Goal: Transaction & Acquisition: Purchase product/service

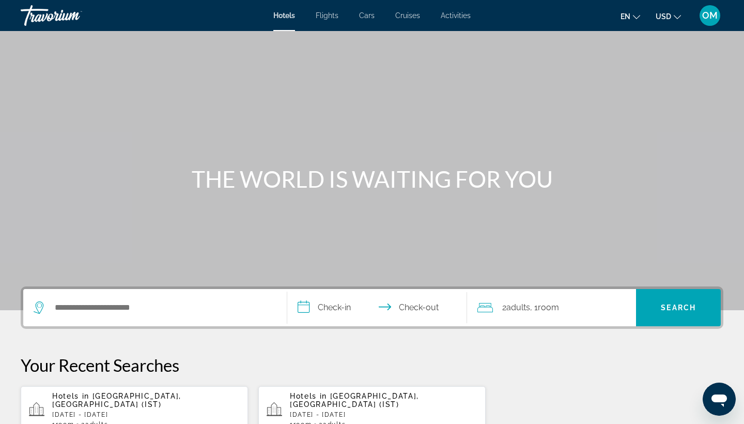
click at [132, 411] on p "[DATE] - [DATE]" at bounding box center [146, 414] width 188 height 7
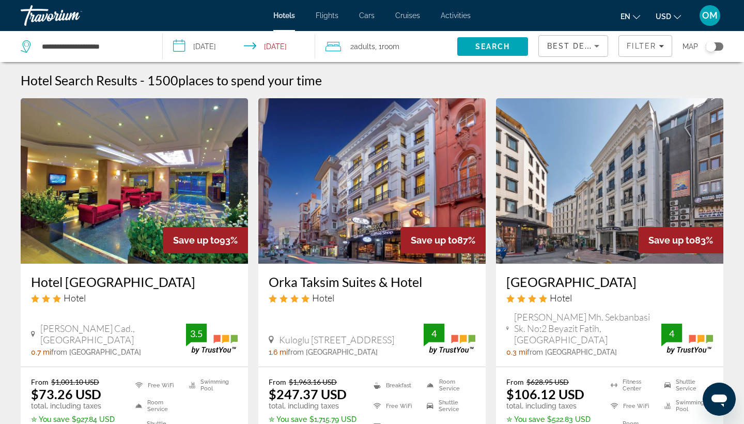
click at [582, 227] on img "Main content" at bounding box center [609, 180] width 227 height 165
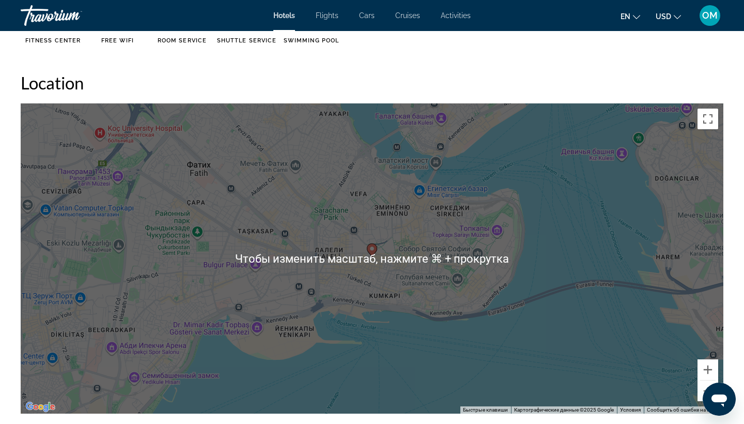
scroll to position [936, 0]
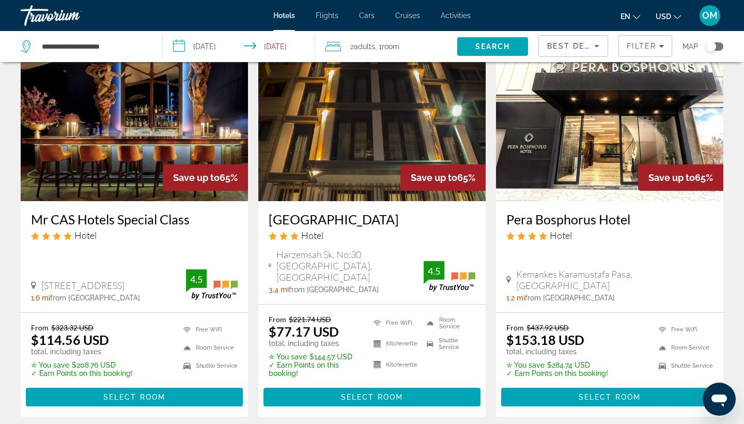
scroll to position [1264, 0]
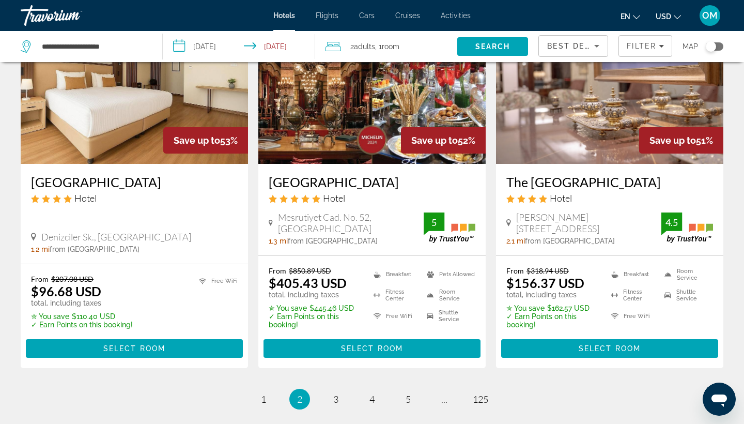
scroll to position [1315, 0]
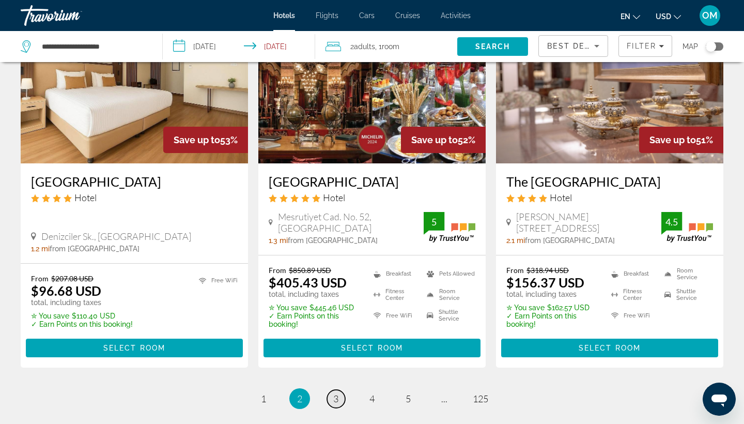
click at [332, 390] on link "page 3" at bounding box center [336, 399] width 18 height 18
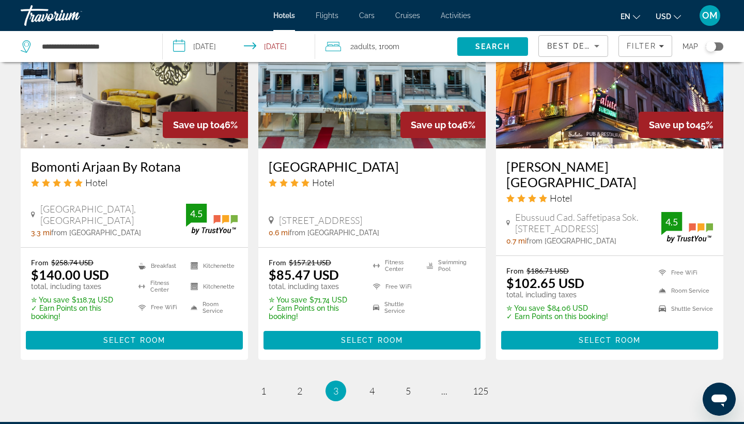
scroll to position [1068, 0]
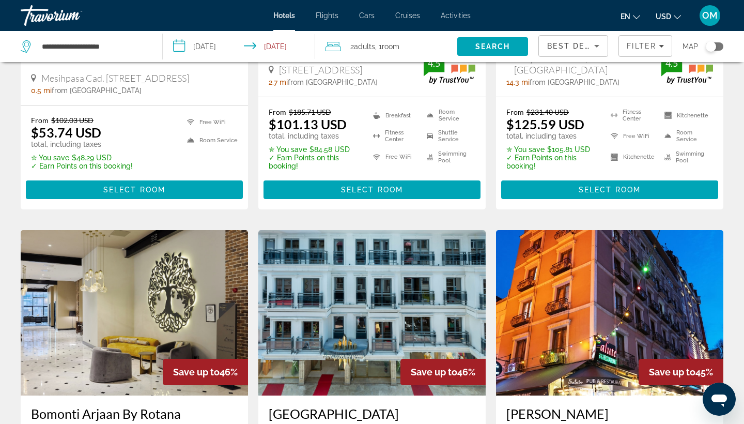
click at [177, 44] on input "**********" at bounding box center [241, 48] width 157 height 34
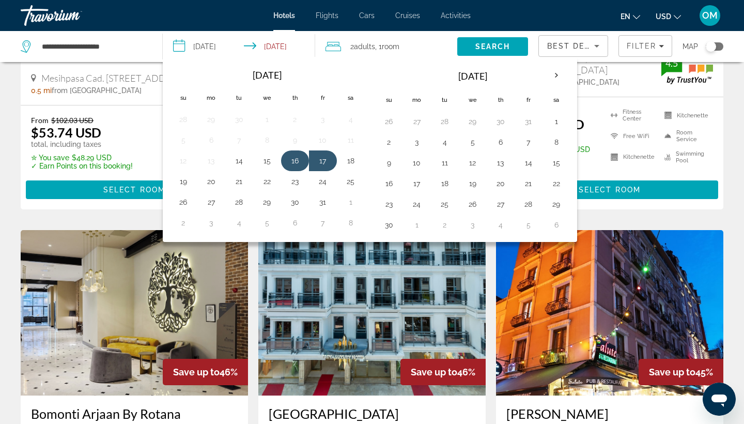
click at [297, 155] on button "16" at bounding box center [295, 160] width 17 height 14
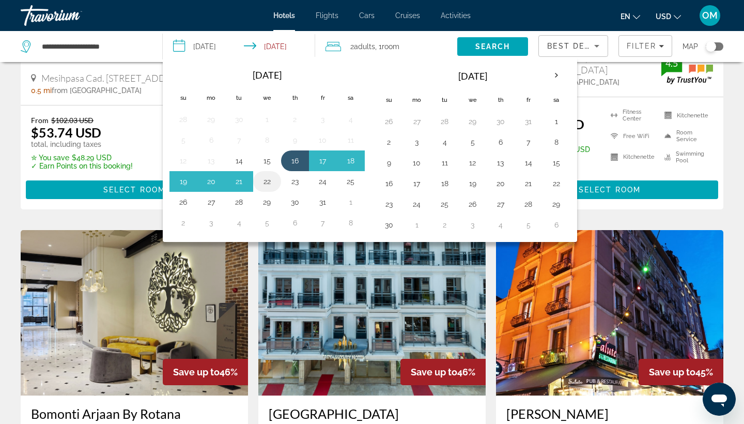
click at [267, 179] on button "22" at bounding box center [267, 181] width 17 height 14
type input "**********"
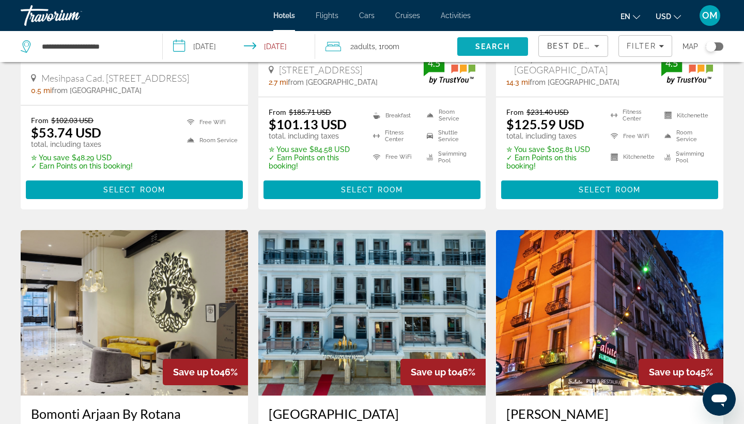
click at [481, 49] on span "Search" at bounding box center [492, 46] width 35 height 8
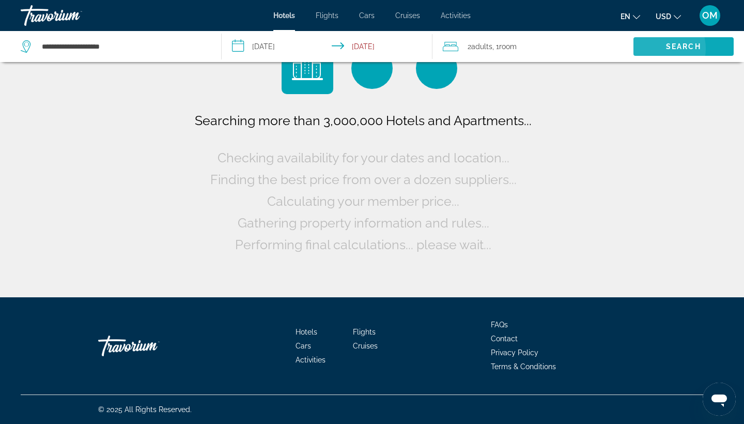
scroll to position [0, 0]
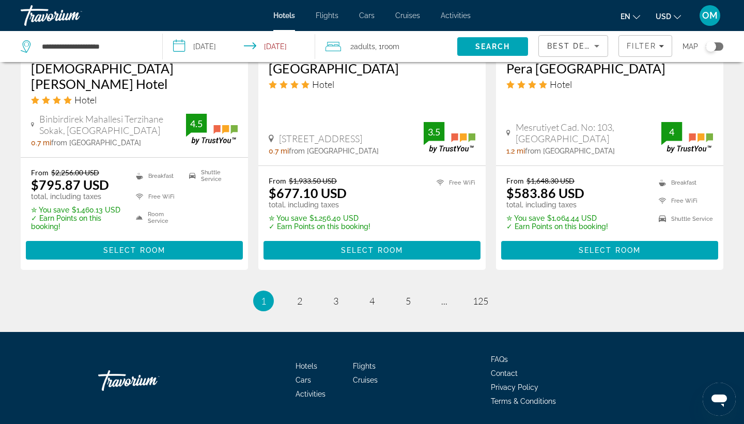
scroll to position [1417, 0]
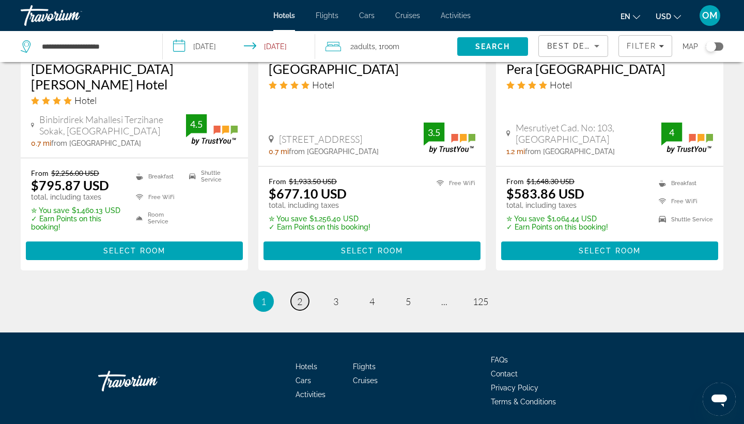
click at [300, 296] on span "2" at bounding box center [299, 301] width 5 height 11
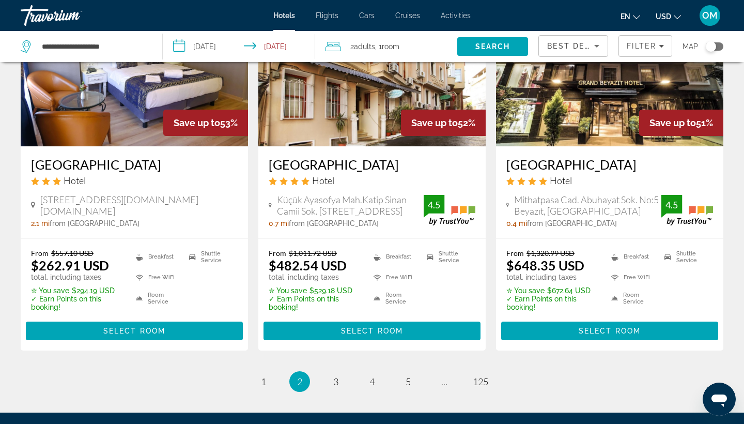
scroll to position [1310, 0]
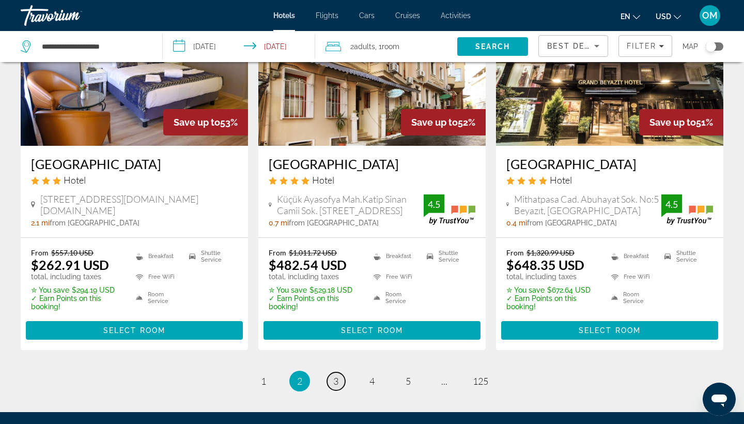
click at [338, 387] on span "3" at bounding box center [335, 380] width 5 height 11
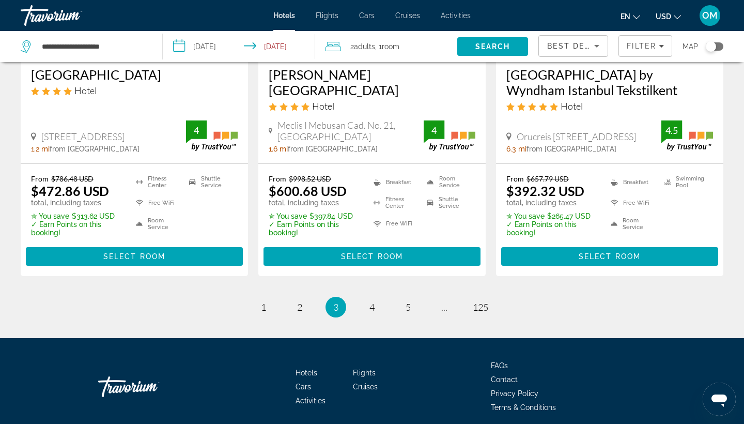
scroll to position [1416, 0]
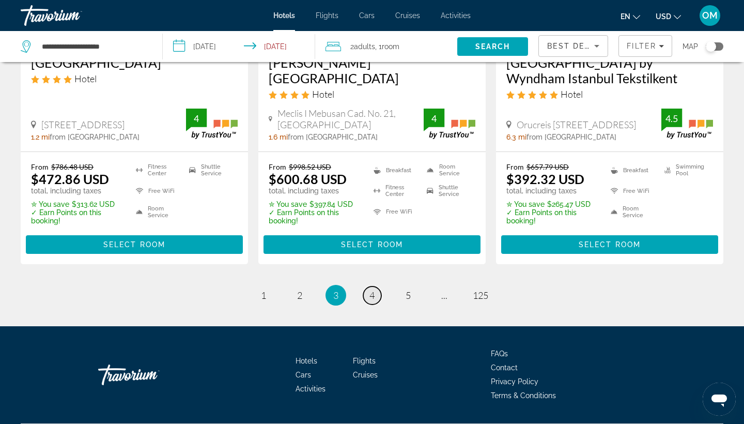
click at [372, 289] on span "4" at bounding box center [372, 294] width 5 height 11
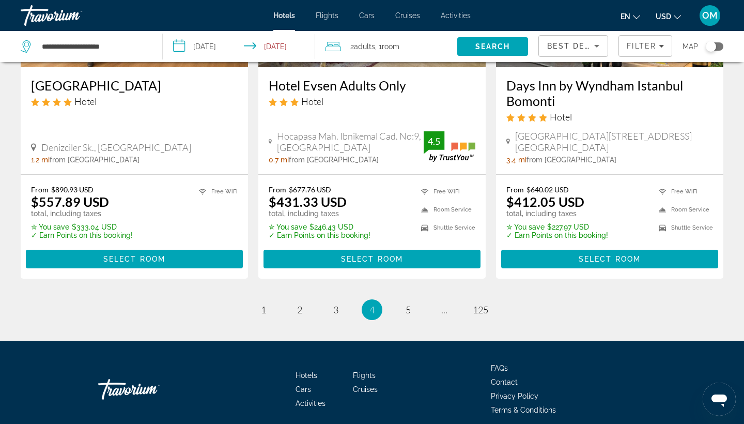
scroll to position [1398, 0]
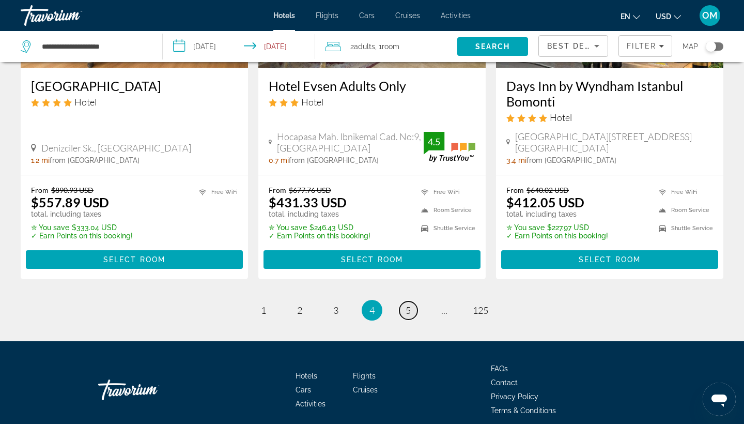
click at [408, 304] on span "5" at bounding box center [408, 309] width 5 height 11
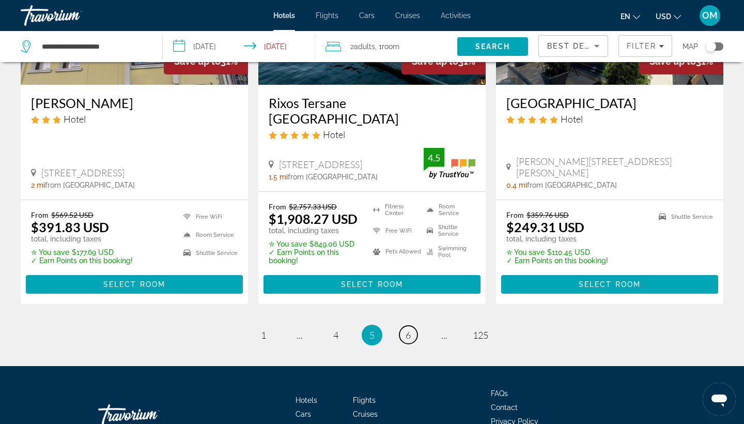
scroll to position [1401, 0]
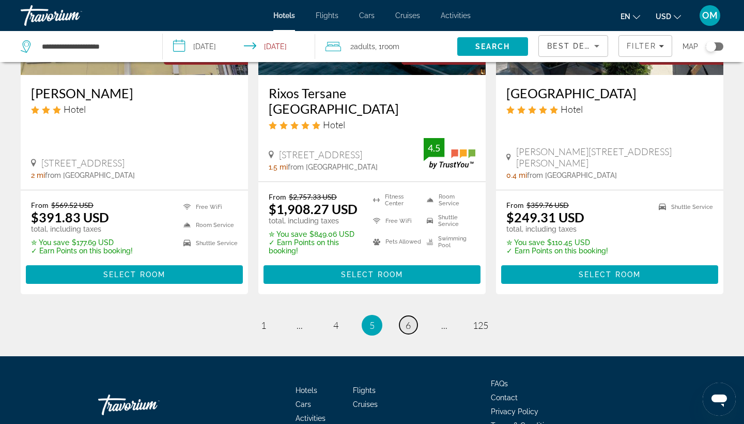
click at [406, 319] on span "6" at bounding box center [408, 324] width 5 height 11
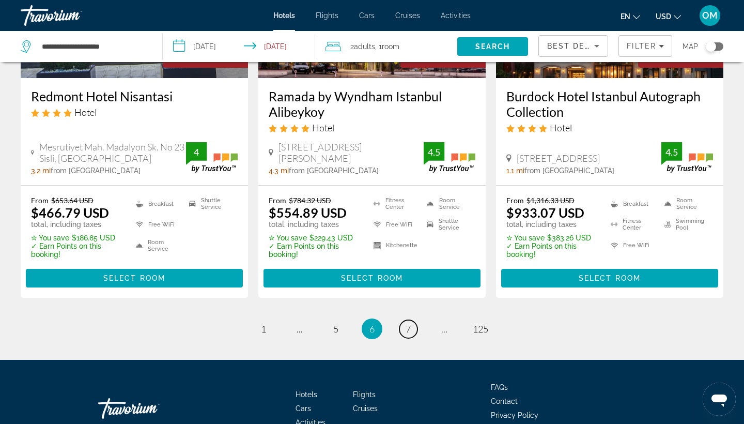
scroll to position [1414, 0]
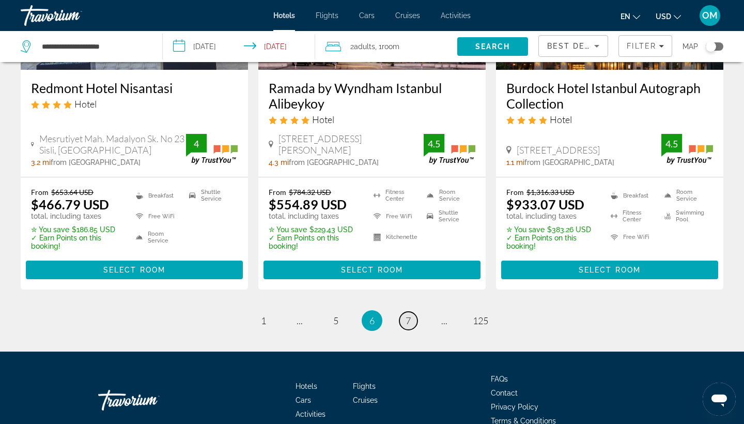
click at [413, 312] on link "page 7" at bounding box center [409, 321] width 18 height 18
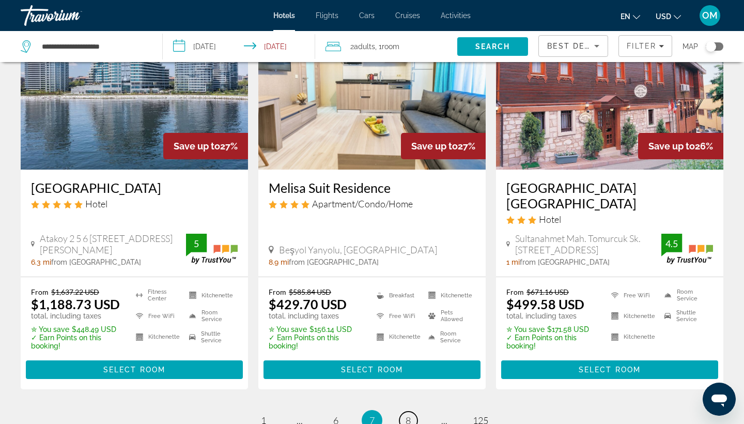
scroll to position [1312, 0]
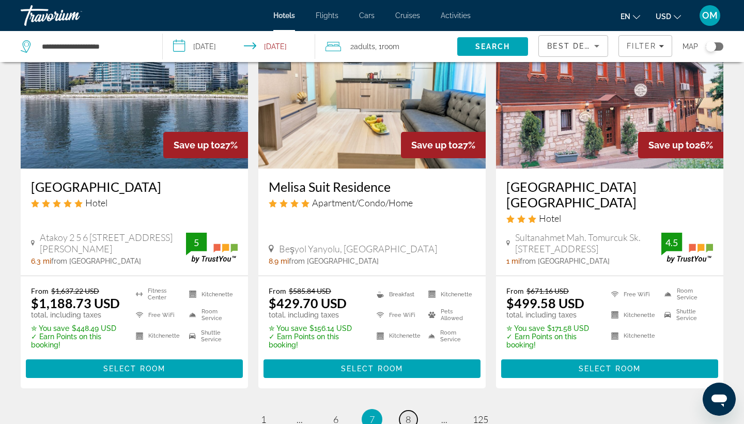
click at [406, 413] on span "8" at bounding box center [408, 418] width 5 height 11
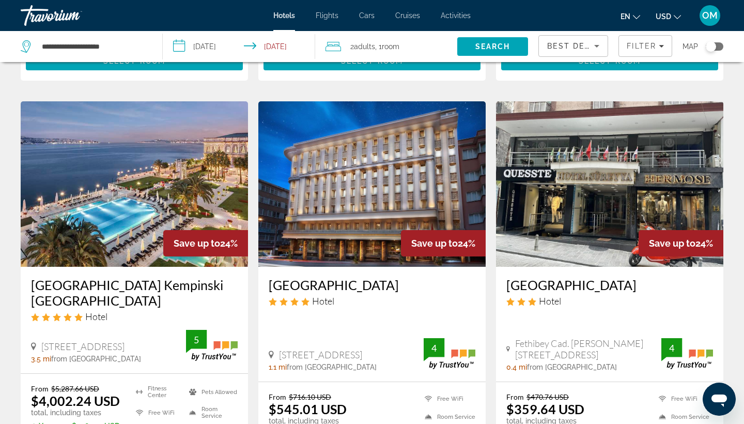
scroll to position [1212, 0]
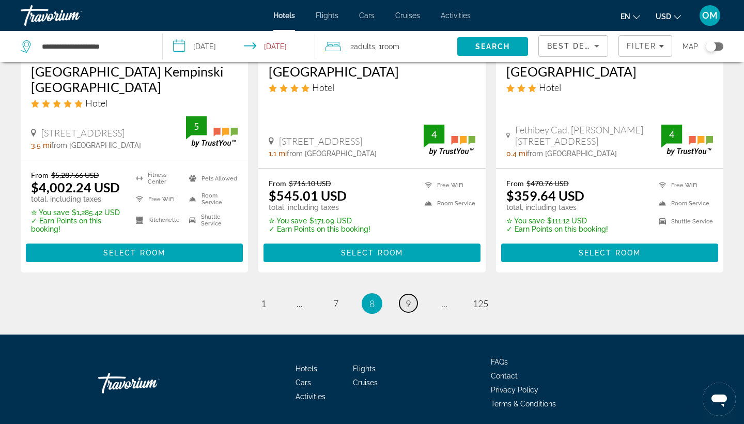
click at [412, 294] on link "page 9" at bounding box center [409, 303] width 18 height 18
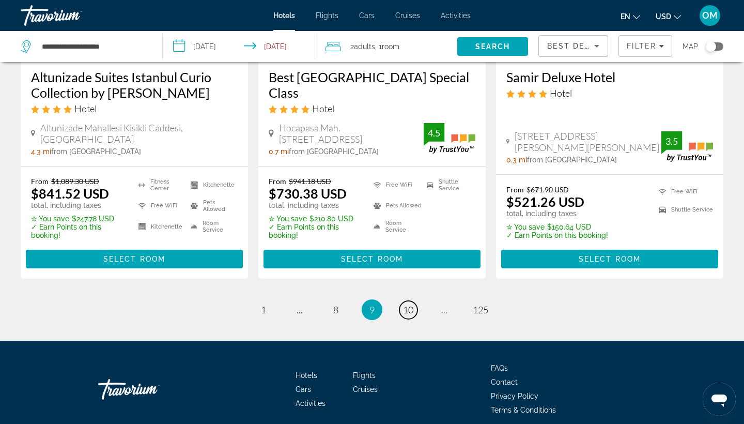
scroll to position [1446, 0]
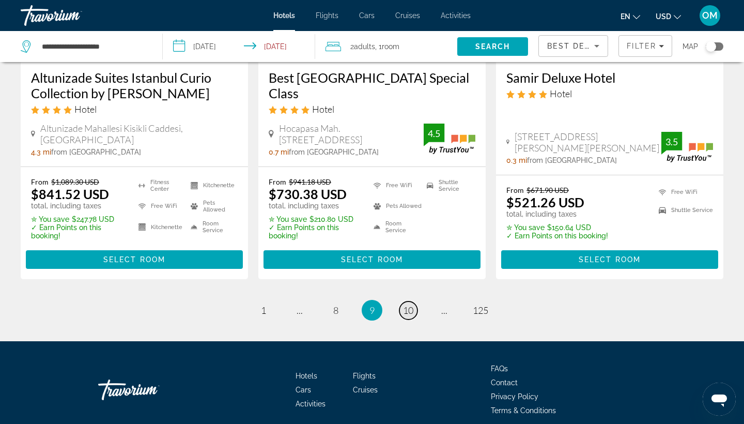
click at [408, 304] on span "10" at bounding box center [408, 309] width 10 height 11
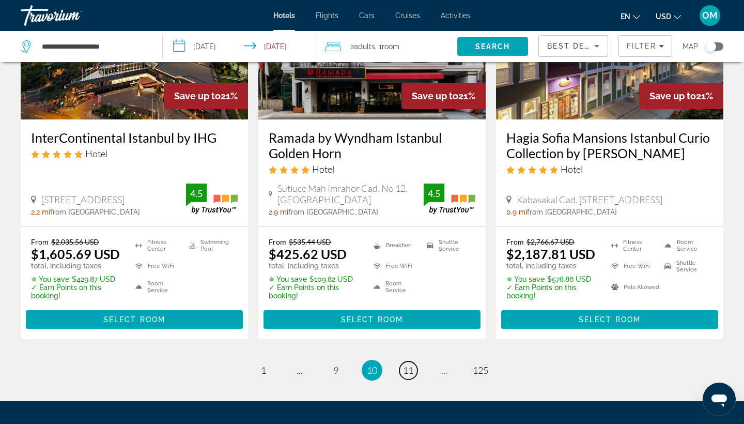
scroll to position [1368, 0]
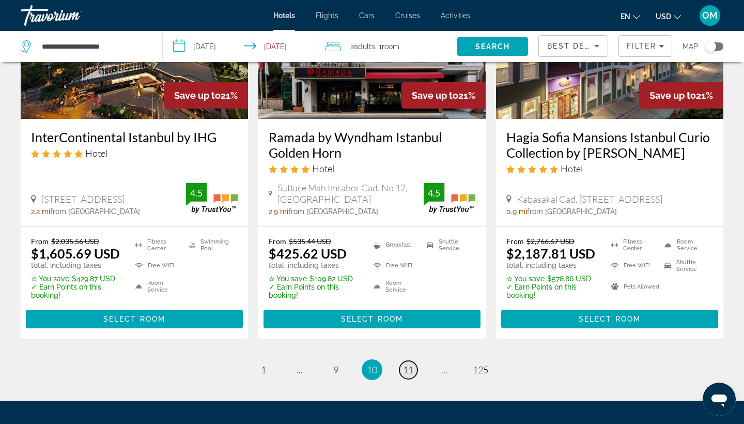
click at [409, 364] on span "11" at bounding box center [408, 369] width 10 height 11
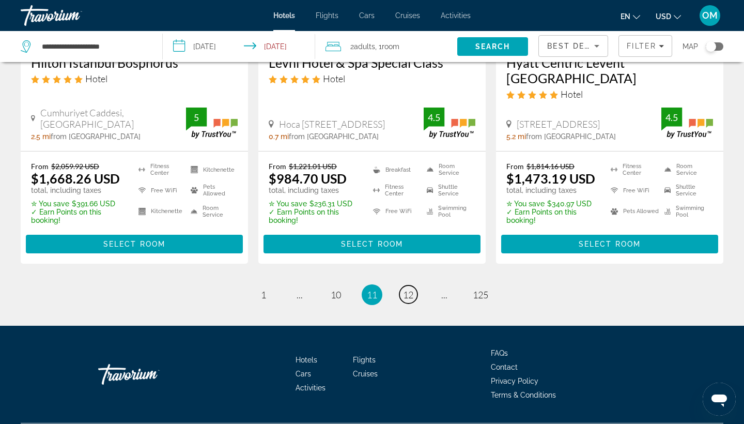
scroll to position [1435, 0]
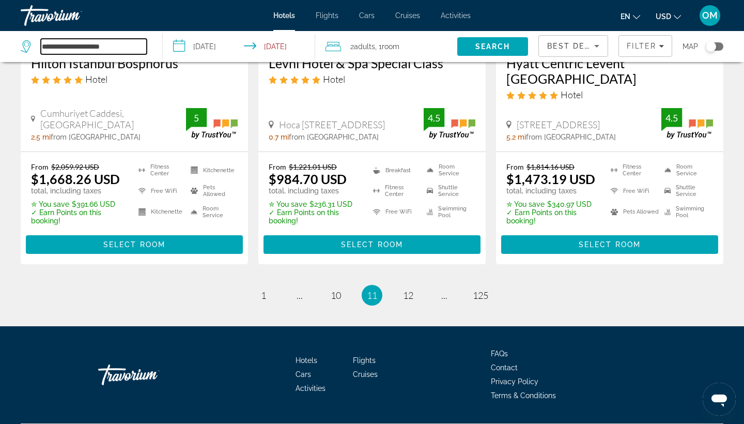
click at [127, 46] on input "**********" at bounding box center [94, 47] width 106 height 16
type input "*"
paste input "**********"
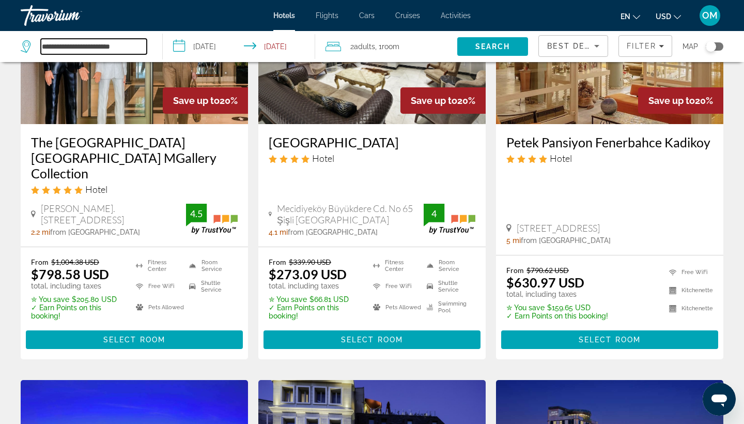
scroll to position [933, 0]
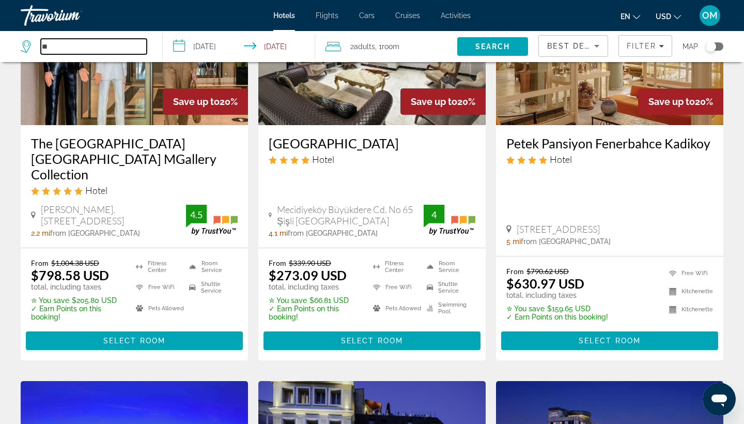
type input "*"
paste input "**********"
type input "*"
paste input "**********"
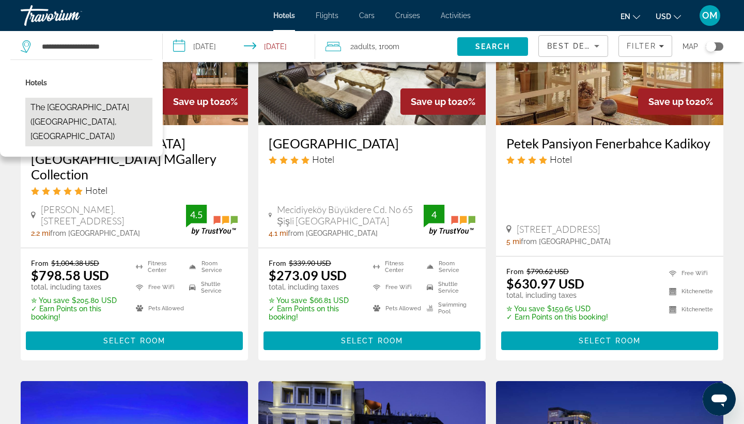
click at [111, 117] on button "The [GEOGRAPHIC_DATA] ([GEOGRAPHIC_DATA], [GEOGRAPHIC_DATA])" at bounding box center [88, 122] width 127 height 49
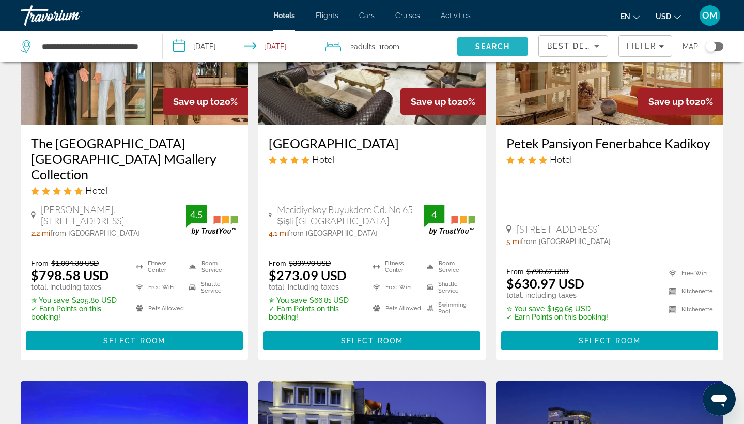
click at [494, 48] on span "Search" at bounding box center [492, 46] width 35 height 8
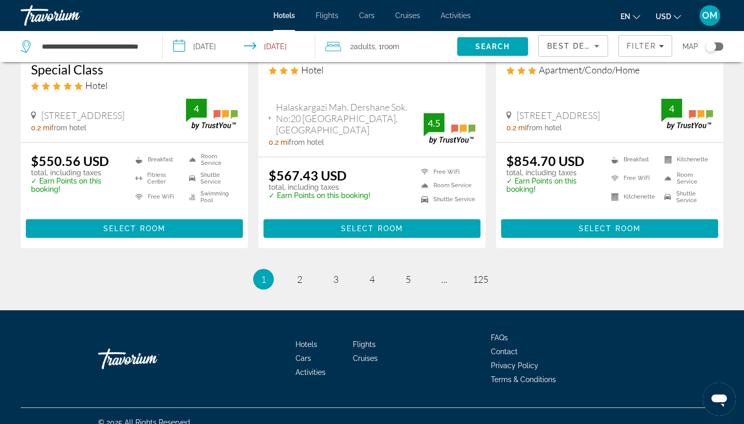
scroll to position [1406, 0]
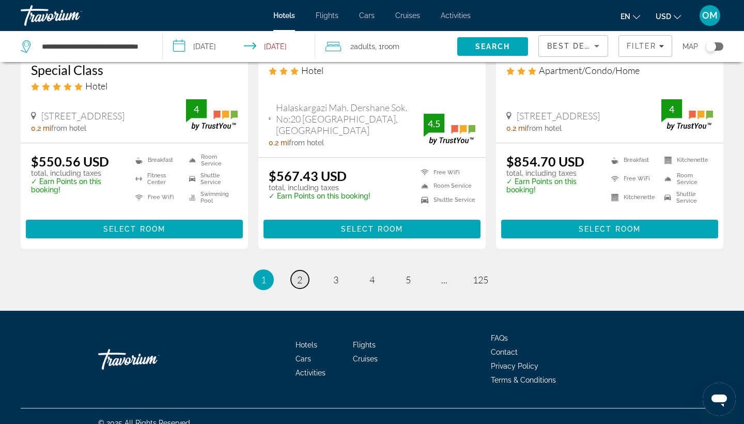
click at [303, 270] on link "page 2" at bounding box center [300, 279] width 18 height 18
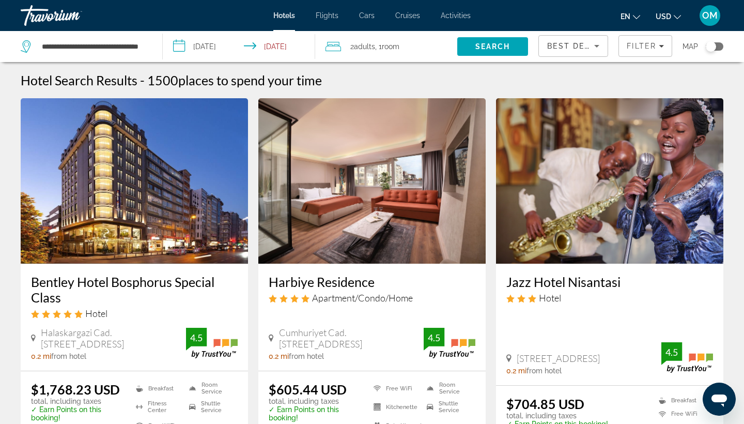
click at [149, 47] on div "**********" at bounding box center [86, 46] width 131 height 31
click at [145, 46] on input "**********" at bounding box center [94, 47] width 106 height 16
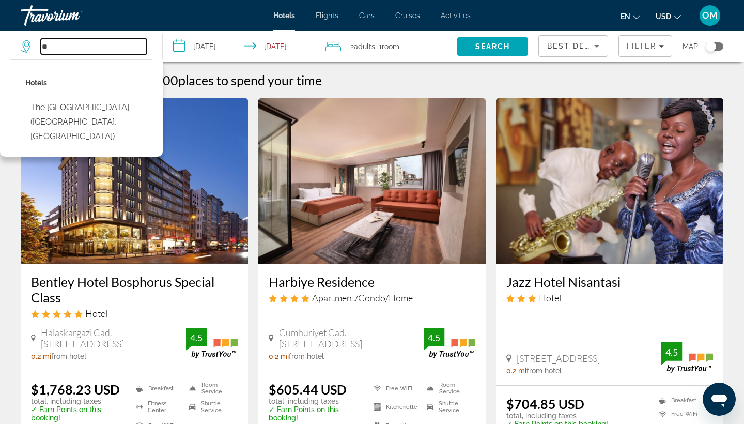
type input "*"
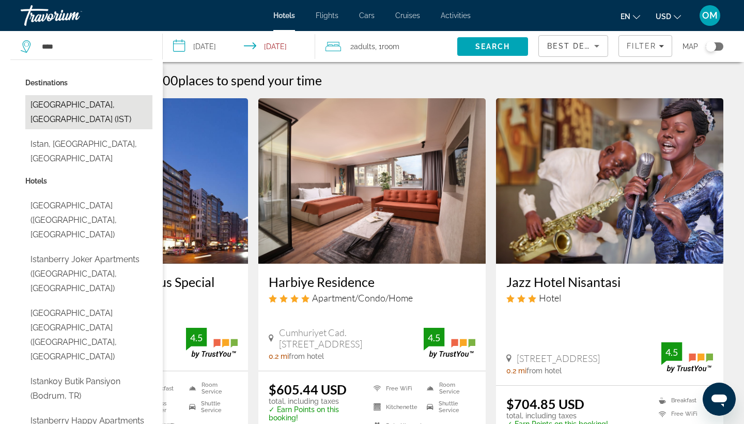
click at [91, 111] on button "[GEOGRAPHIC_DATA], [GEOGRAPHIC_DATA] (IST)" at bounding box center [88, 112] width 127 height 34
type input "**********"
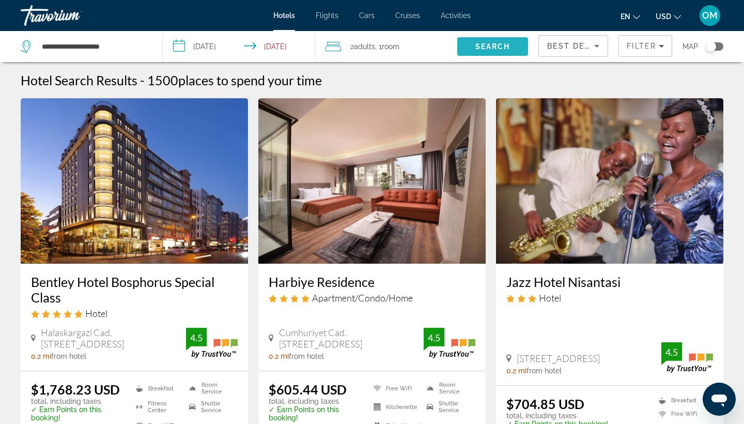
click at [488, 45] on span "Search" at bounding box center [492, 46] width 35 height 8
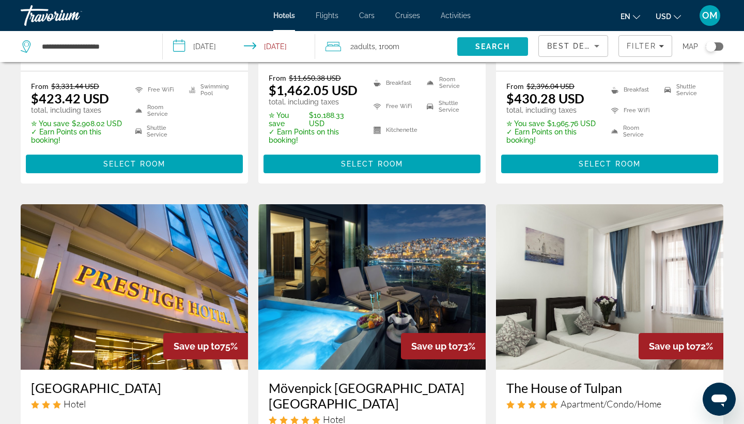
scroll to position [503, 0]
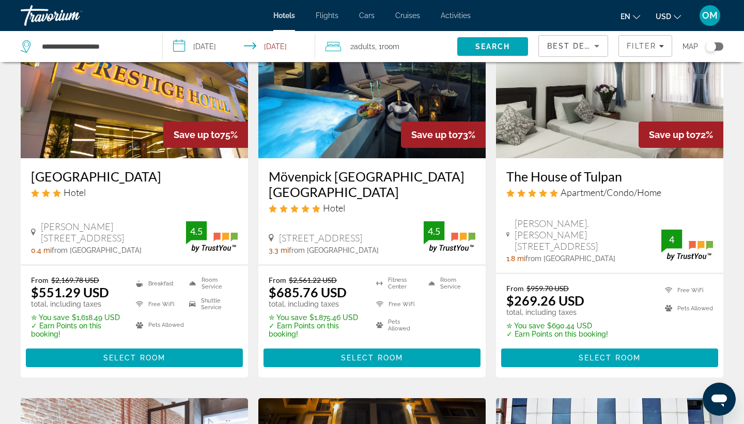
click at [587, 173] on h3 "The House of Tulpan" at bounding box center [609, 176] width 207 height 16
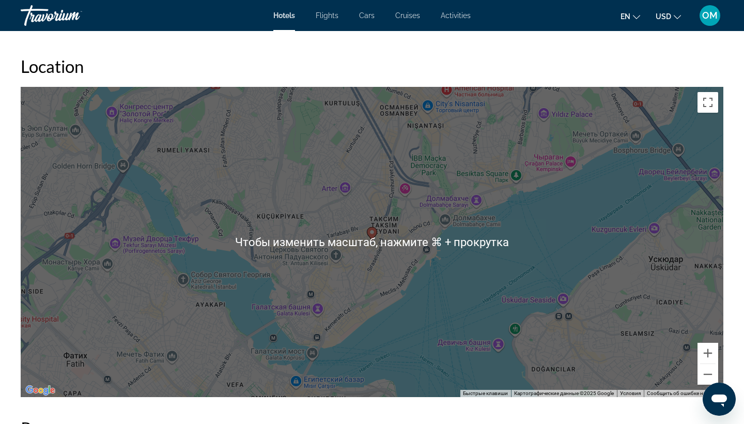
scroll to position [960, 0]
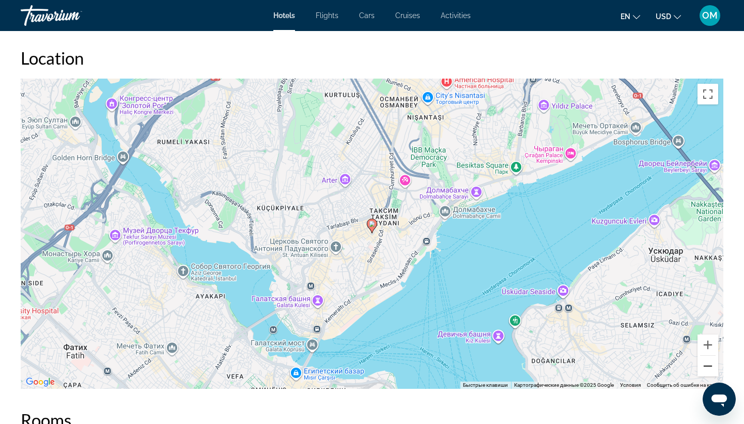
click at [715, 368] on button "Уменьшить" at bounding box center [708, 366] width 21 height 21
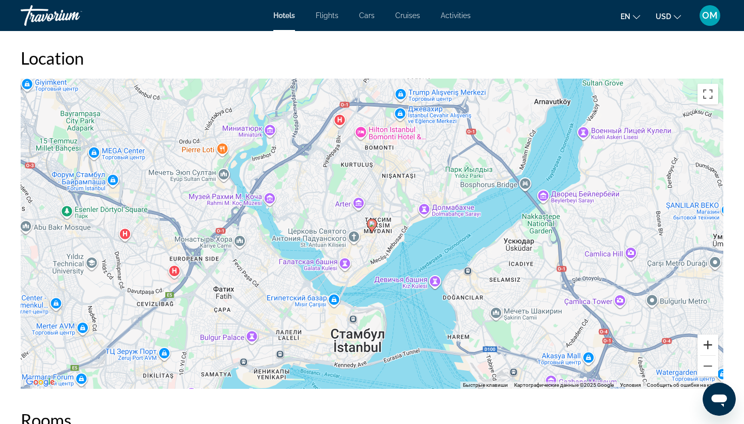
click at [709, 347] on button "Увеличить" at bounding box center [708, 344] width 21 height 21
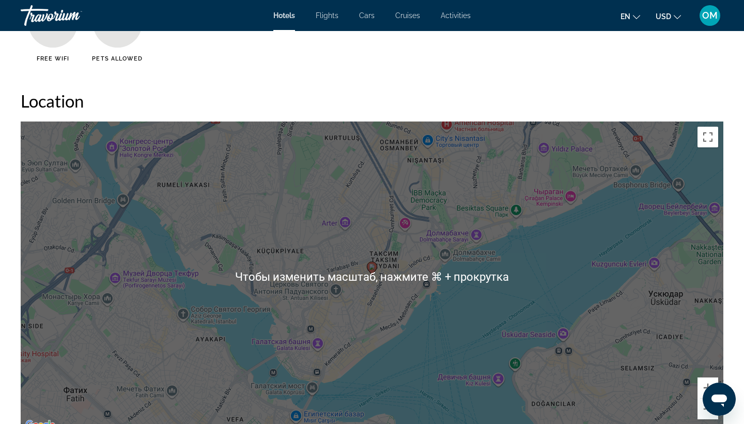
scroll to position [915, 0]
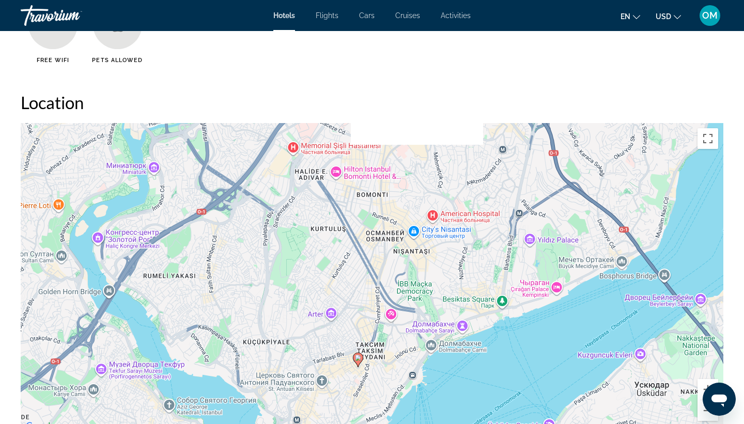
drag, startPoint x: 394, startPoint y: 135, endPoint x: 380, endPoint y: 223, distance: 89.6
click at [380, 223] on div "Чтобы активировать перетаскивание с помощью клавиатуры, нажмите Alt + Ввод. Пос…" at bounding box center [372, 278] width 703 height 310
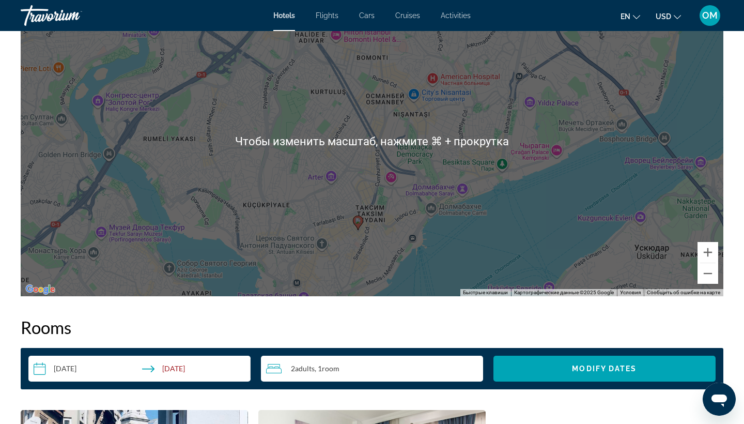
scroll to position [1069, 0]
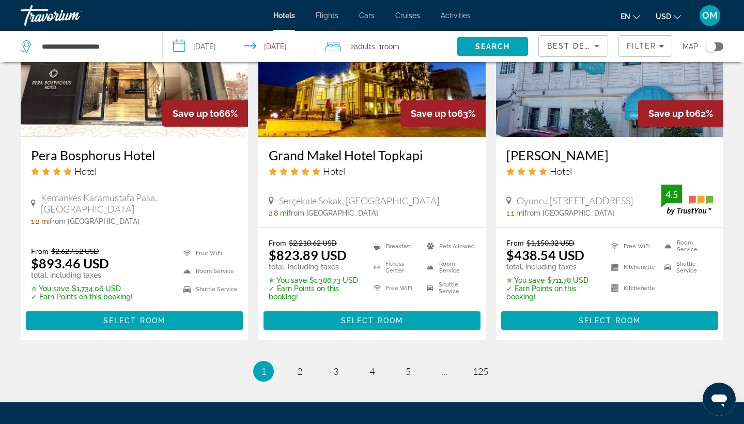
scroll to position [1332, 0]
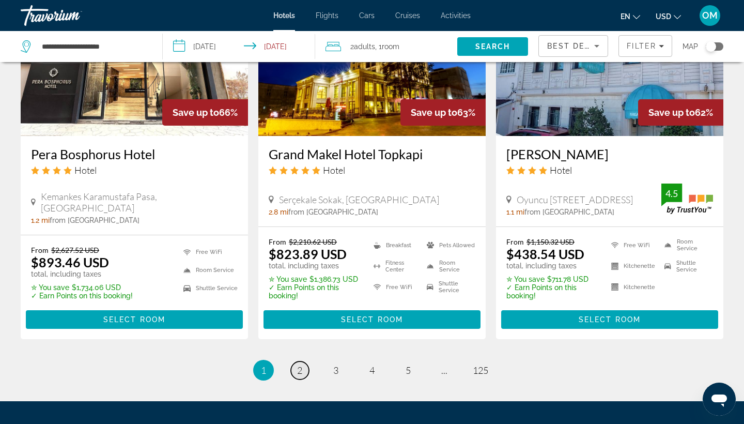
click at [303, 361] on link "page 2" at bounding box center [300, 370] width 18 height 18
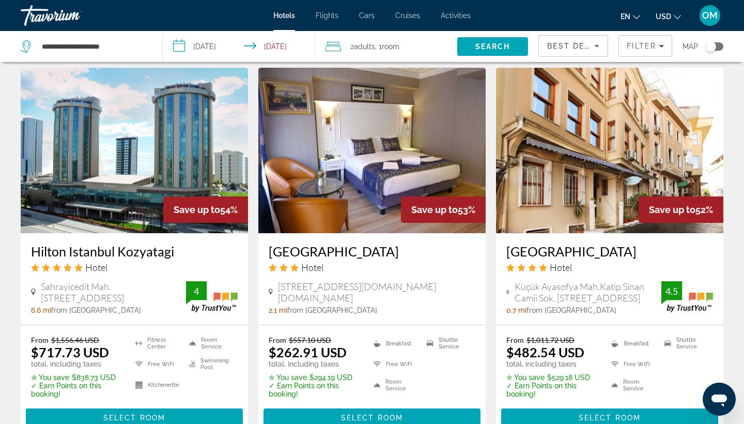
scroll to position [840, 0]
click at [326, 243] on h3 "Olympos Garden Hotel" at bounding box center [372, 251] width 207 height 16
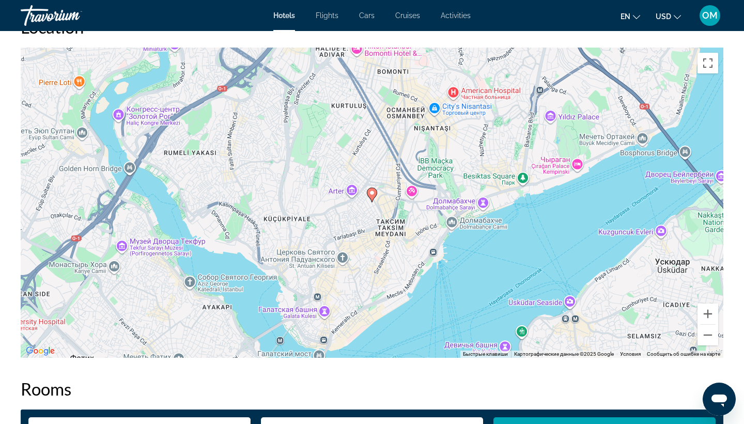
scroll to position [993, 0]
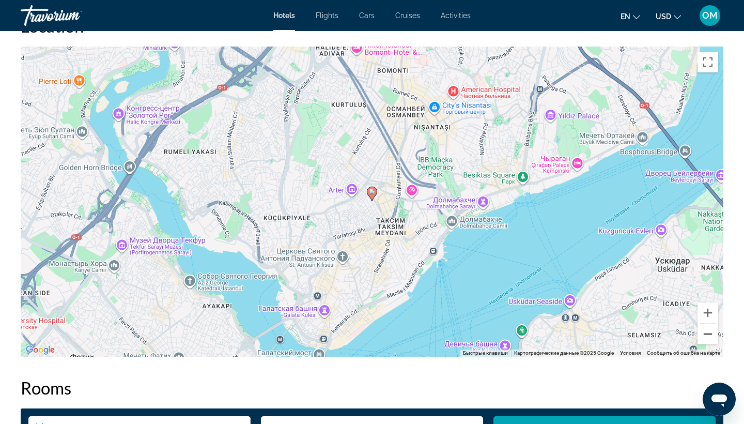
click at [707, 339] on button "Уменьшить" at bounding box center [708, 334] width 21 height 21
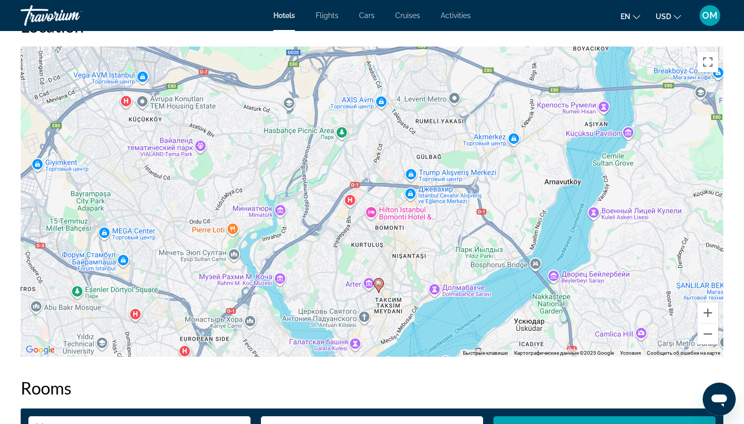
drag, startPoint x: 450, startPoint y: 132, endPoint x: 457, endPoint y: 224, distance: 92.8
click at [457, 224] on div "Чтобы активировать перетаскивание с помощью клавиатуры, нажмите Alt + Ввод. Пос…" at bounding box center [372, 202] width 703 height 310
click at [708, 337] on button "Уменьшить" at bounding box center [708, 334] width 21 height 21
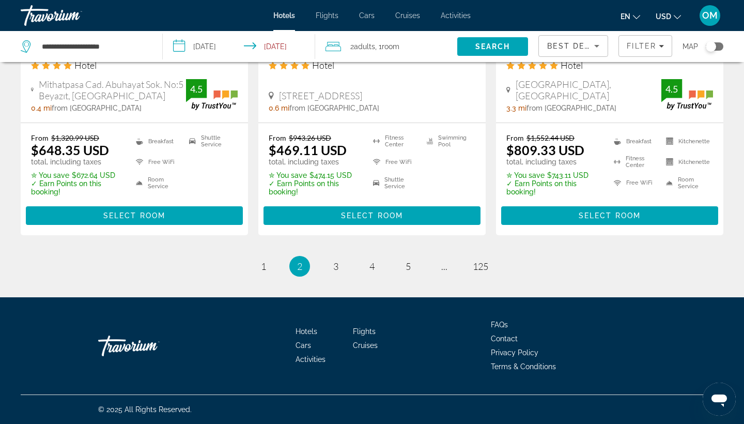
scroll to position [1433, 0]
click at [336, 267] on span "3" at bounding box center [335, 265] width 5 height 11
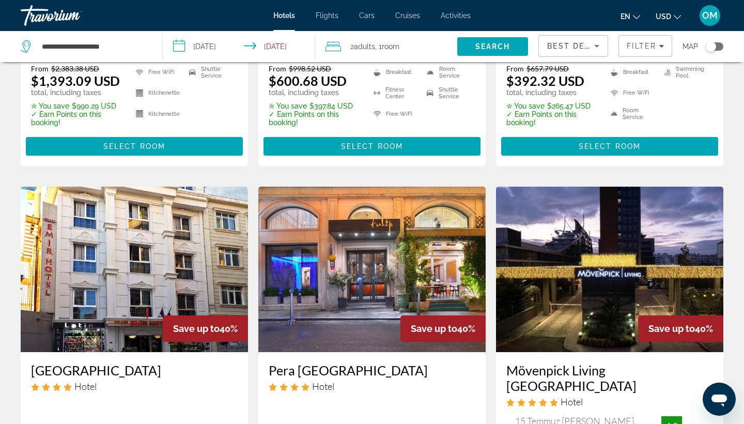
scroll to position [1225, 0]
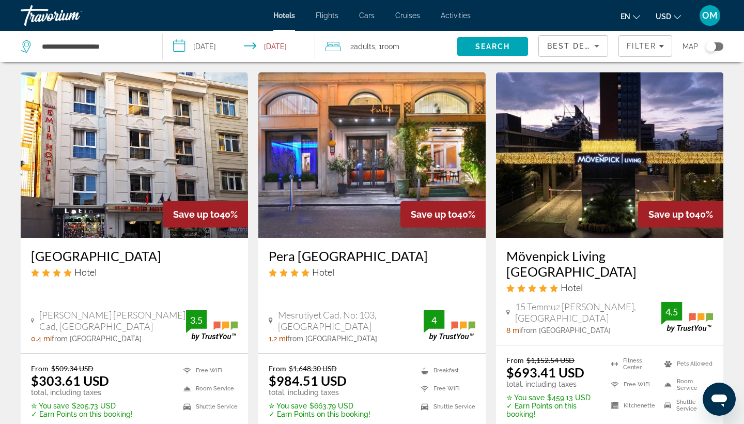
click at [109, 248] on h3 "[GEOGRAPHIC_DATA]" at bounding box center [134, 256] width 207 height 16
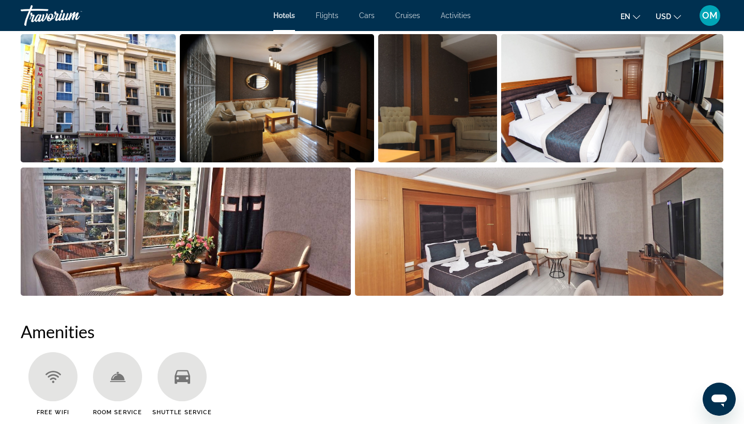
scroll to position [507, 0]
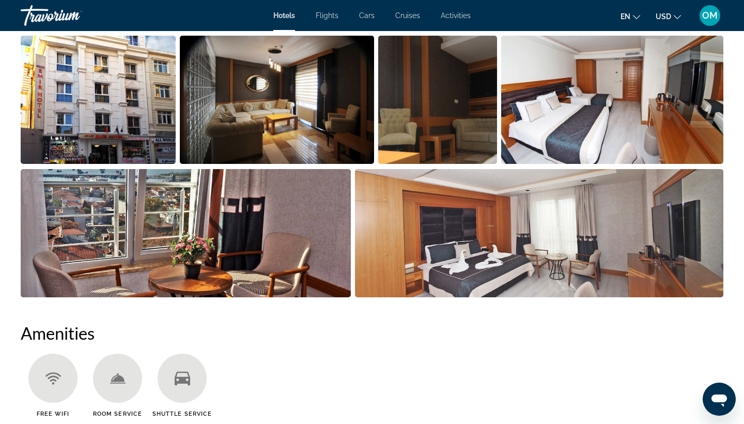
click at [136, 121] on img "Open full-screen image slider" at bounding box center [98, 100] width 155 height 128
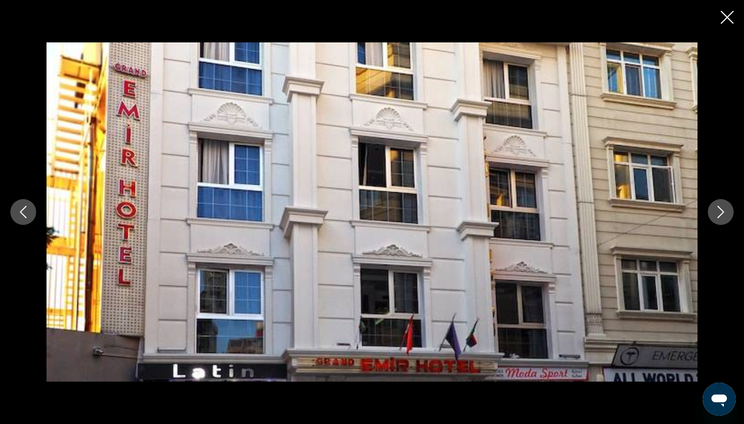
click at [717, 211] on icon "Next image" at bounding box center [721, 212] width 12 height 12
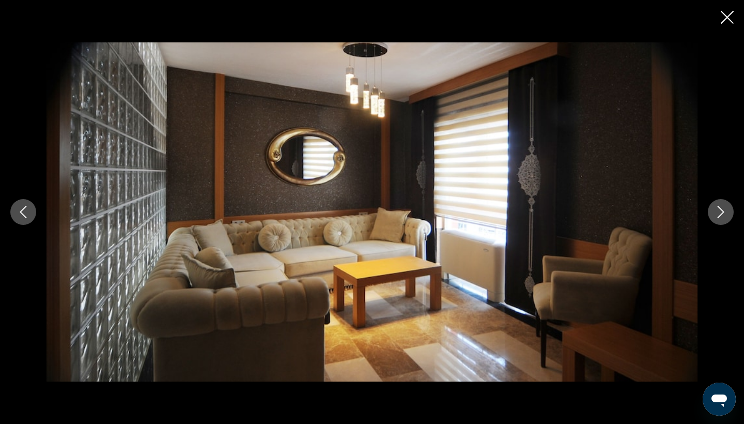
click at [717, 211] on icon "Next image" at bounding box center [721, 212] width 12 height 12
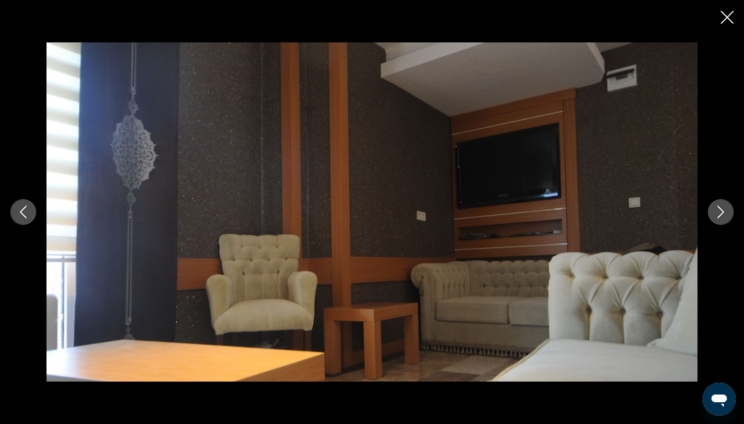
click at [717, 211] on icon "Next image" at bounding box center [721, 212] width 12 height 12
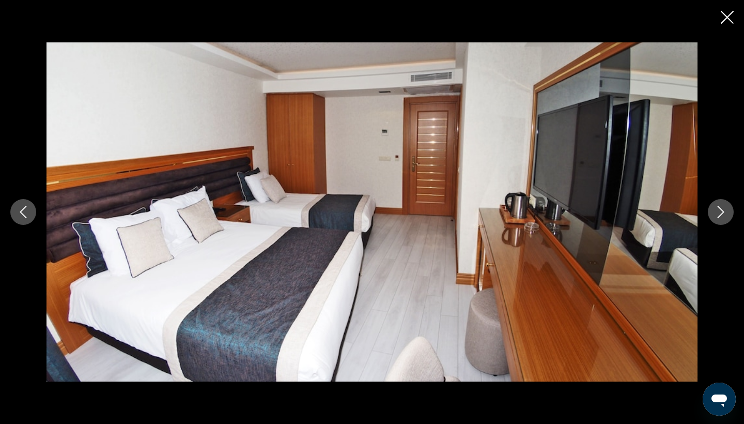
click at [717, 211] on icon "Next image" at bounding box center [721, 212] width 12 height 12
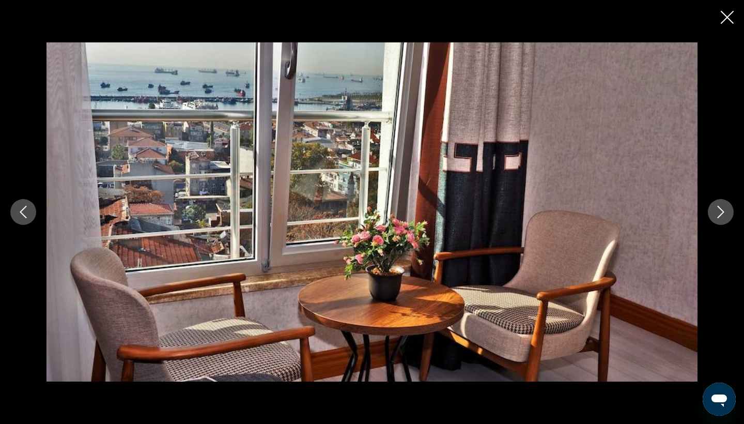
click at [717, 211] on icon "Next image" at bounding box center [721, 212] width 12 height 12
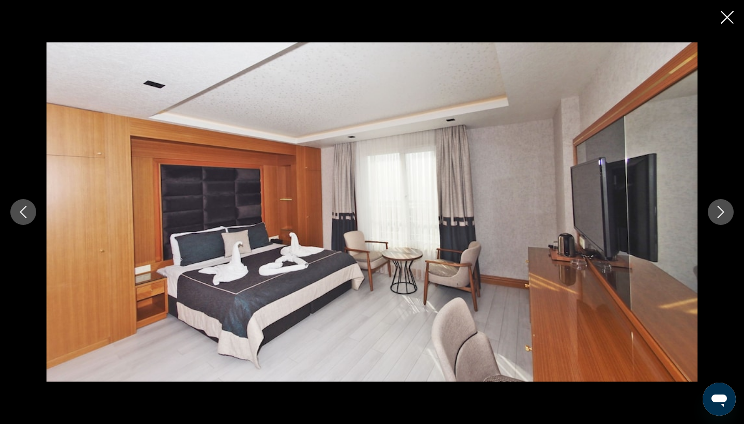
click at [717, 211] on icon "Next image" at bounding box center [721, 212] width 12 height 12
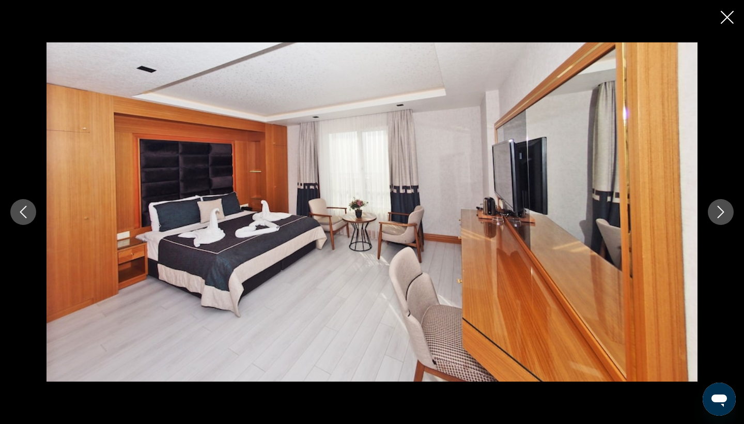
click at [717, 211] on icon "Next image" at bounding box center [721, 212] width 12 height 12
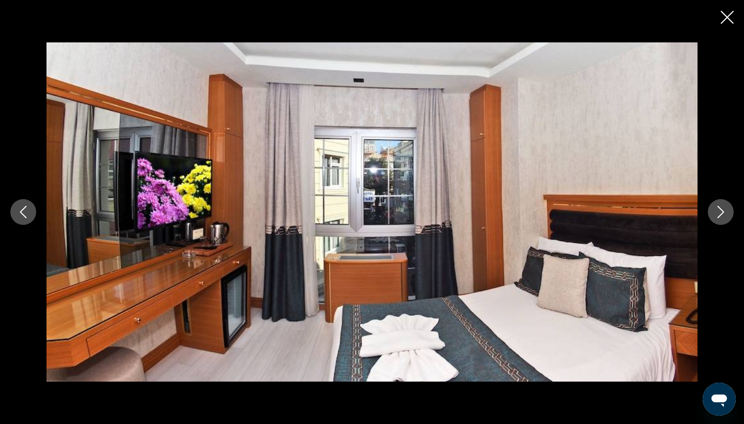
click at [717, 211] on icon "Next image" at bounding box center [721, 212] width 12 height 12
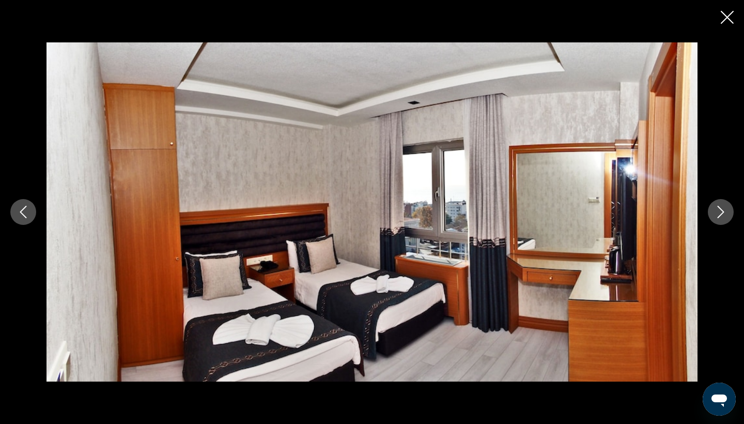
click at [717, 211] on icon "Next image" at bounding box center [721, 212] width 12 height 12
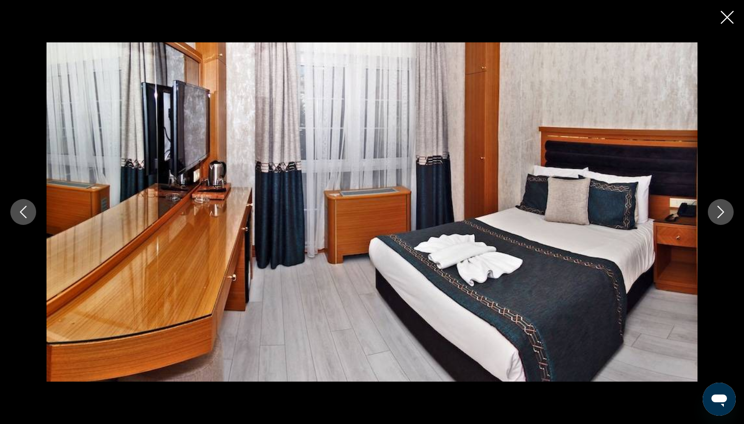
click at [717, 211] on icon "Next image" at bounding box center [721, 212] width 12 height 12
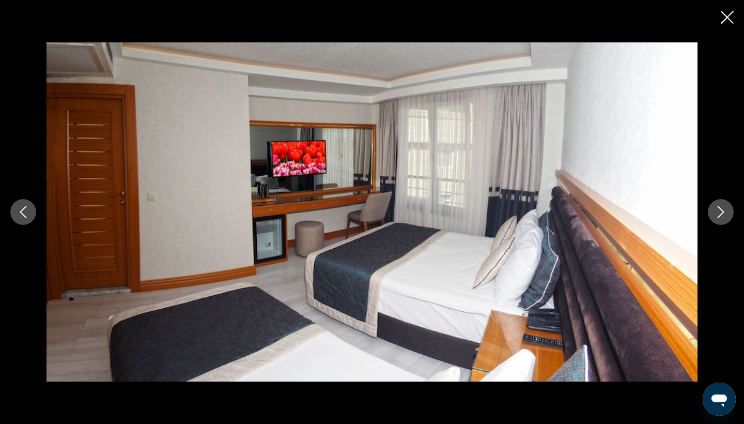
click at [717, 211] on icon "Next image" at bounding box center [721, 212] width 12 height 12
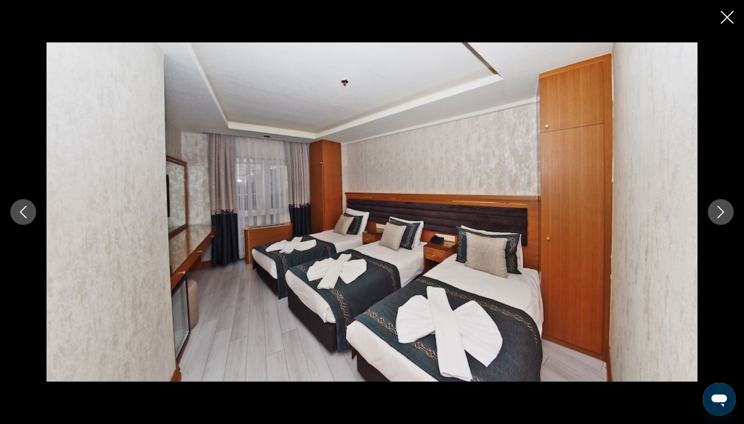
click at [717, 211] on icon "Next image" at bounding box center [721, 212] width 12 height 12
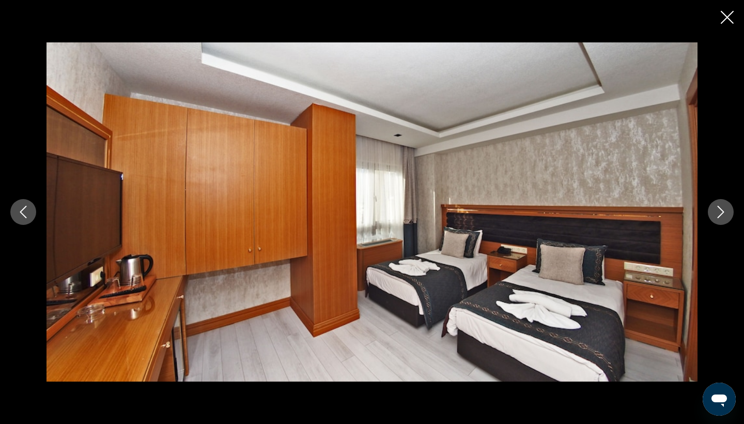
click at [717, 211] on icon "Next image" at bounding box center [721, 212] width 12 height 12
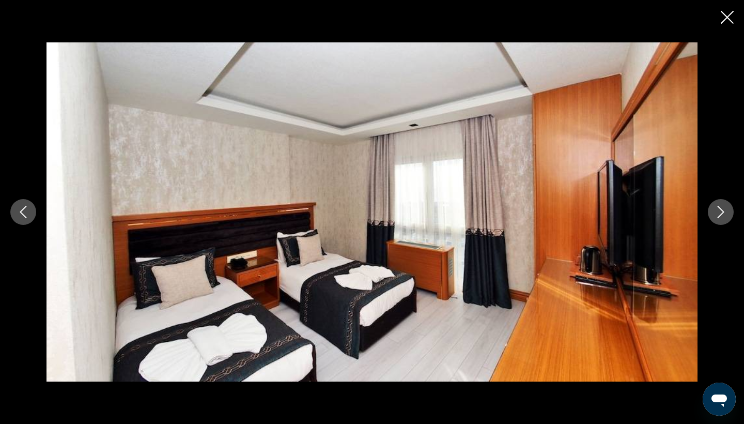
click at [717, 211] on icon "Next image" at bounding box center [721, 212] width 12 height 12
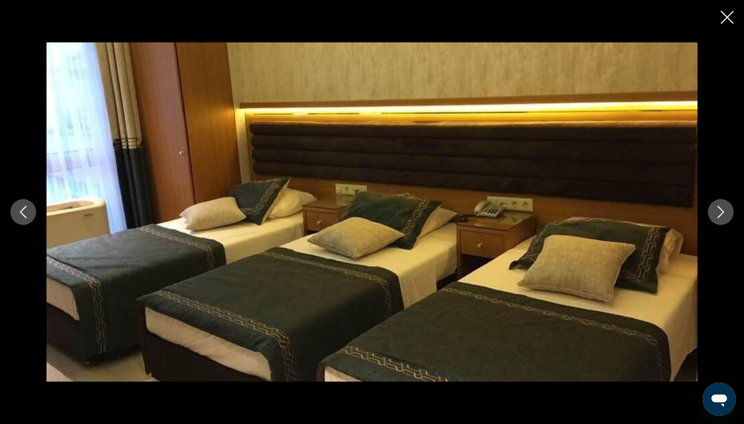
click at [730, 23] on icon "Close slideshow" at bounding box center [727, 17] width 13 height 13
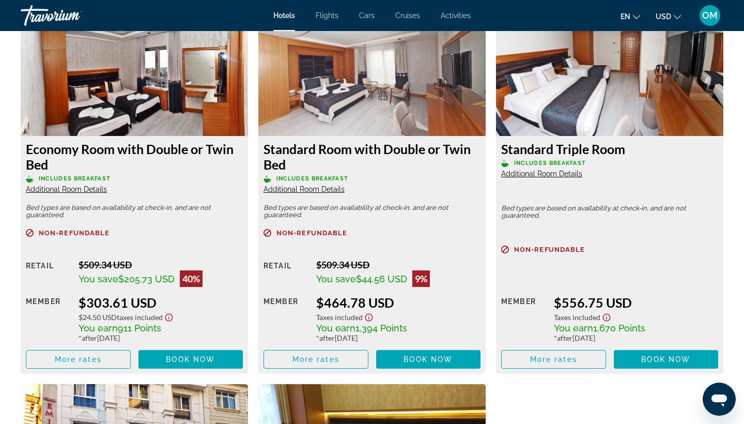
scroll to position [1419, 0]
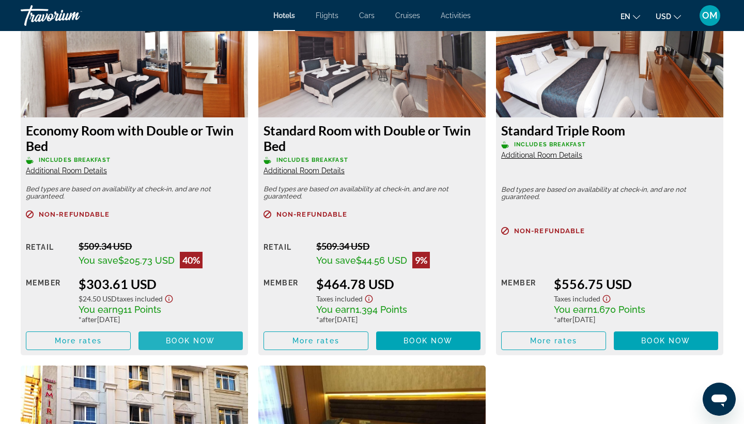
click at [180, 346] on span "Main content" at bounding box center [191, 340] width 105 height 25
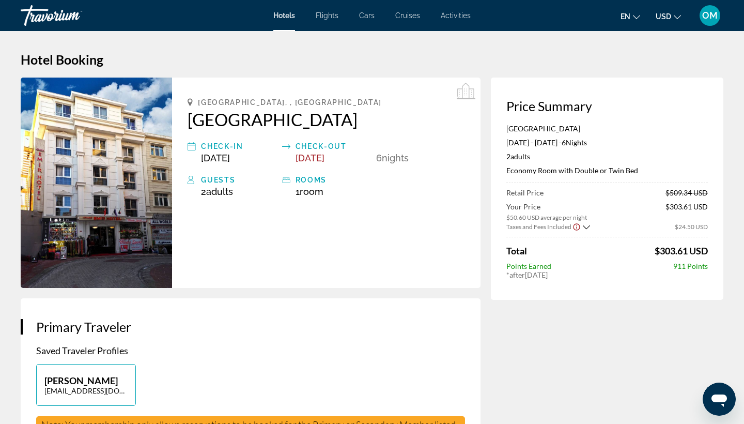
drag, startPoint x: 326, startPoint y: 117, endPoint x: 304, endPoint y: 117, distance: 22.2
drag, startPoint x: 186, startPoint y: 117, endPoint x: 320, endPoint y: 122, distance: 134.5
click at [320, 122] on div "Istanbul, , Turkey Grand Emir Hotel Check-in Oct 16, 2025 Check-out Oct 22, 202…" at bounding box center [326, 183] width 309 height 210
copy h2 "[GEOGRAPHIC_DATA]"
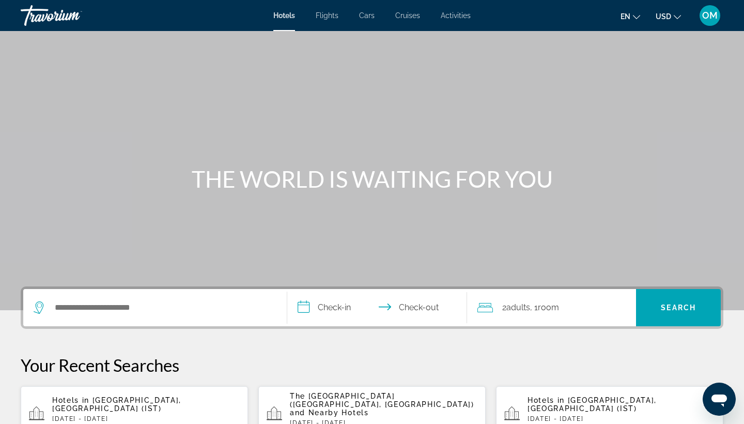
click at [130, 405] on div "Hotels in Istanbul, Turkey (IST) Thu, 16 Oct - Wed, 22 Oct 1 Room rooms 2 Adult…" at bounding box center [146, 414] width 188 height 36
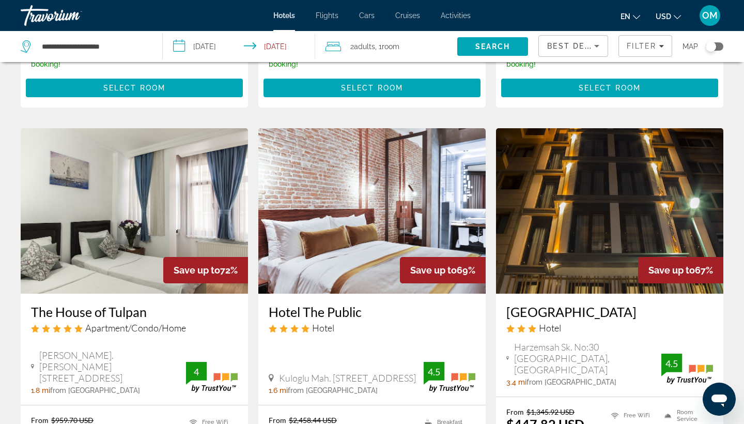
scroll to position [773, 0]
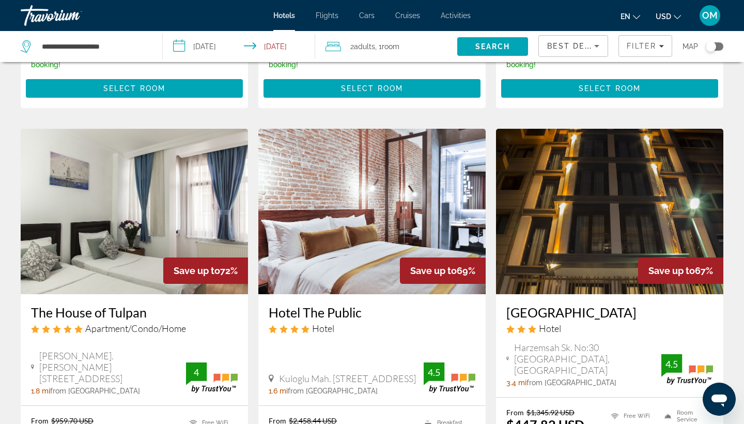
click at [113, 306] on h3 "The House of Tulpan" at bounding box center [134, 312] width 207 height 16
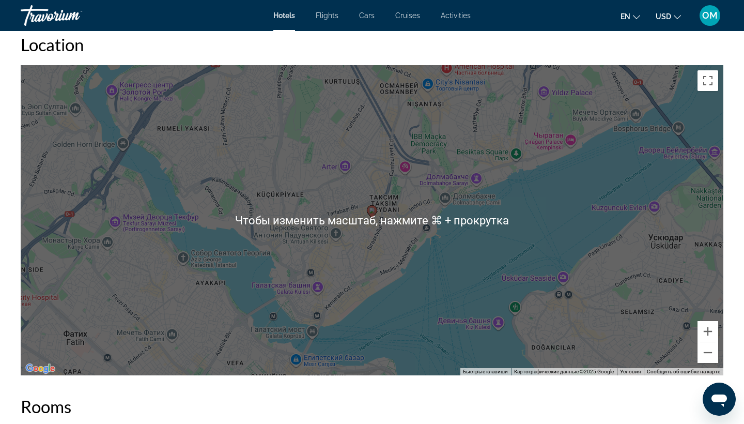
scroll to position [979, 0]
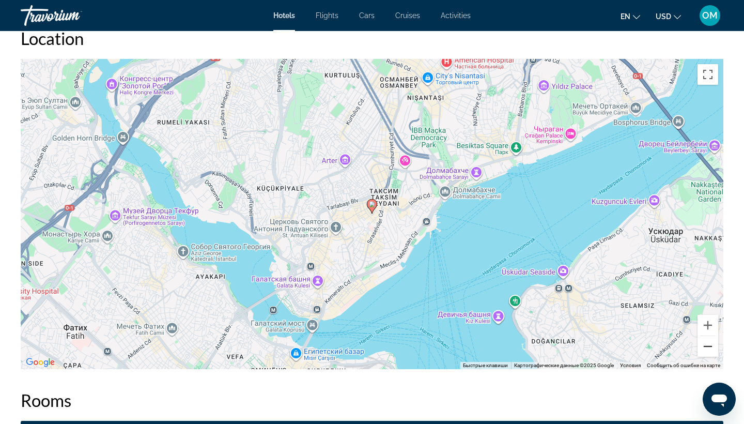
click at [708, 348] on button "Уменьшить" at bounding box center [708, 346] width 21 height 21
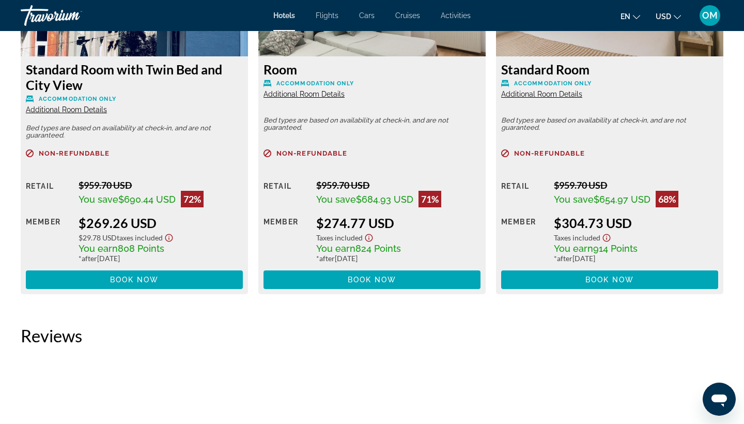
scroll to position [1504, 0]
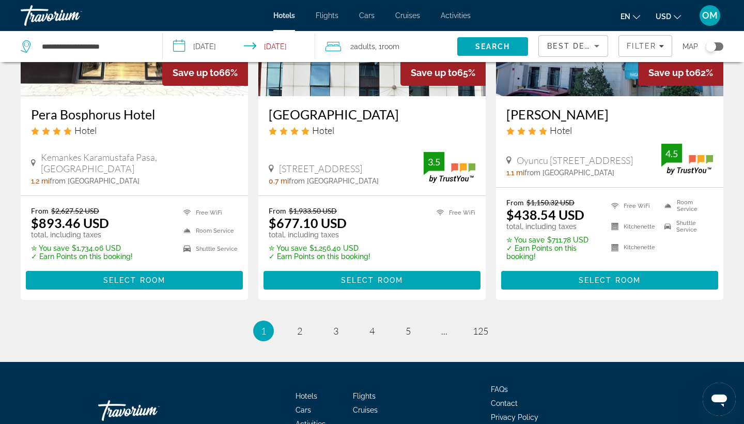
scroll to position [1389, 0]
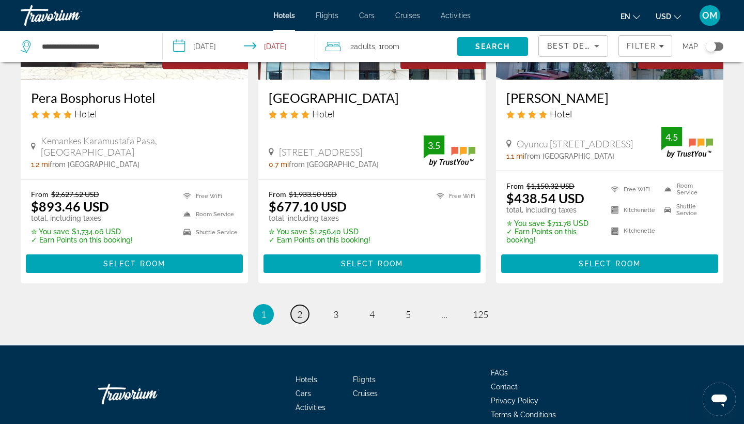
click at [298, 305] on link "page 2" at bounding box center [300, 314] width 18 height 18
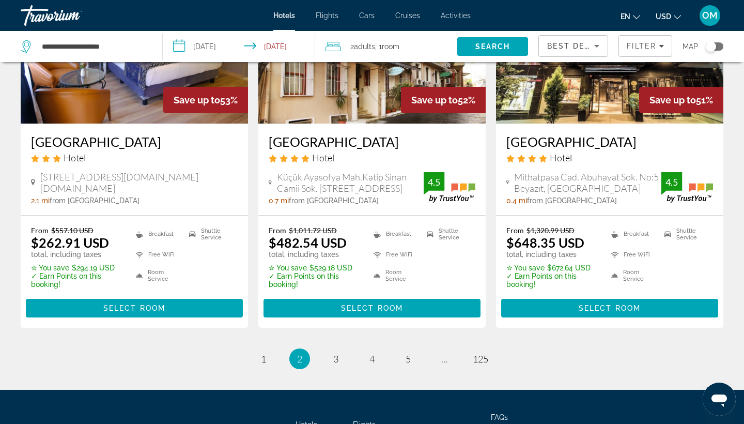
scroll to position [1342, 0]
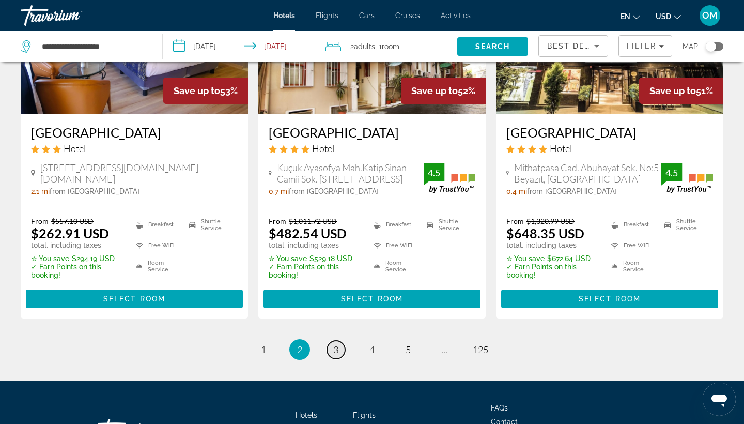
click at [335, 347] on span "3" at bounding box center [335, 349] width 5 height 11
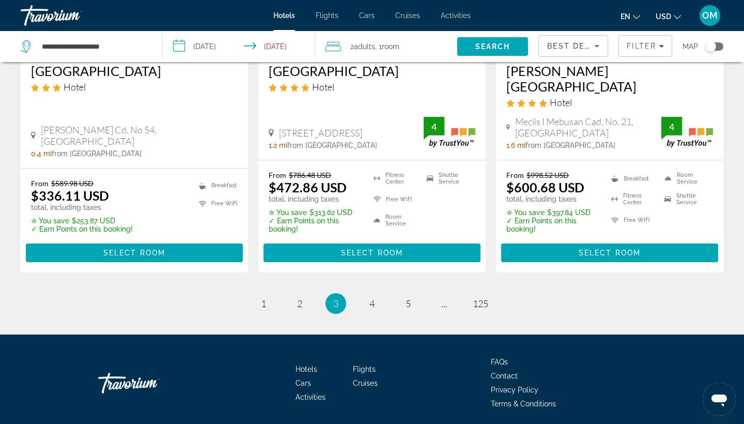
scroll to position [1407, 0]
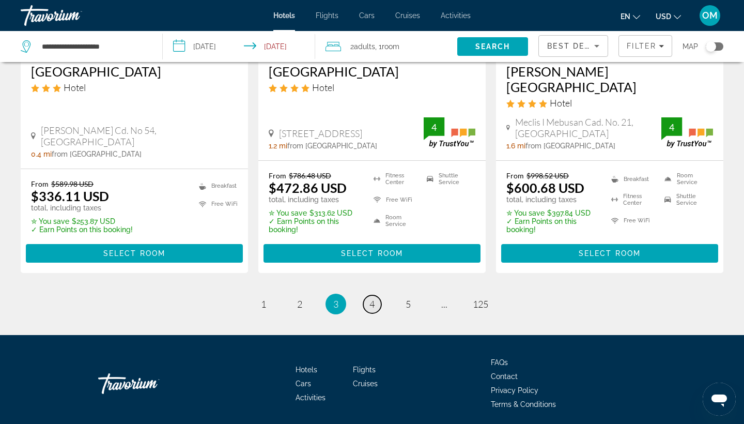
click at [372, 298] on span "4" at bounding box center [372, 303] width 5 height 11
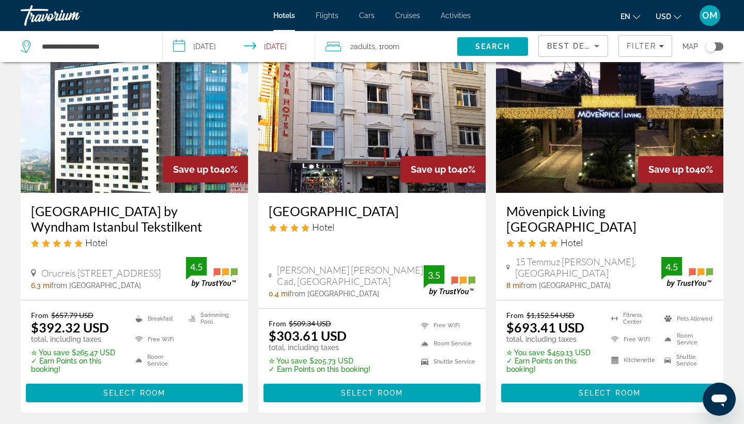
scroll to position [73, 0]
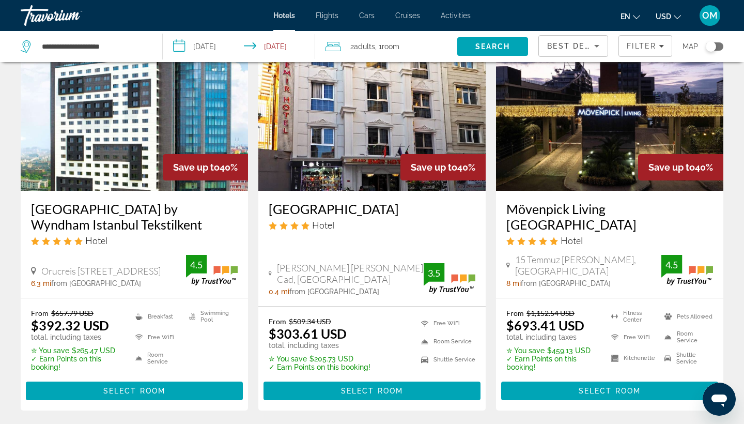
click at [156, 209] on h3 "[GEOGRAPHIC_DATA] by Wyndham Istanbul Tekstilkent" at bounding box center [134, 216] width 207 height 31
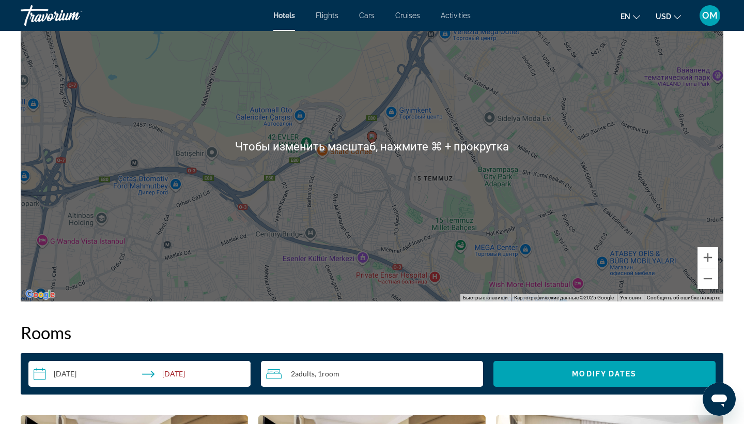
scroll to position [1051, 0]
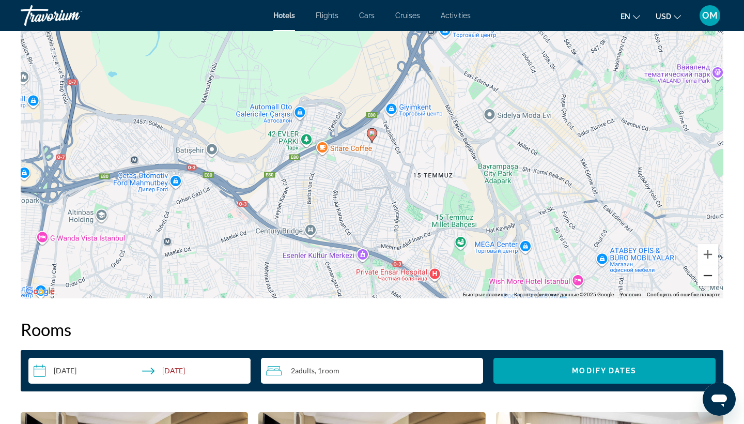
click at [710, 281] on button "Уменьшить" at bounding box center [708, 275] width 21 height 21
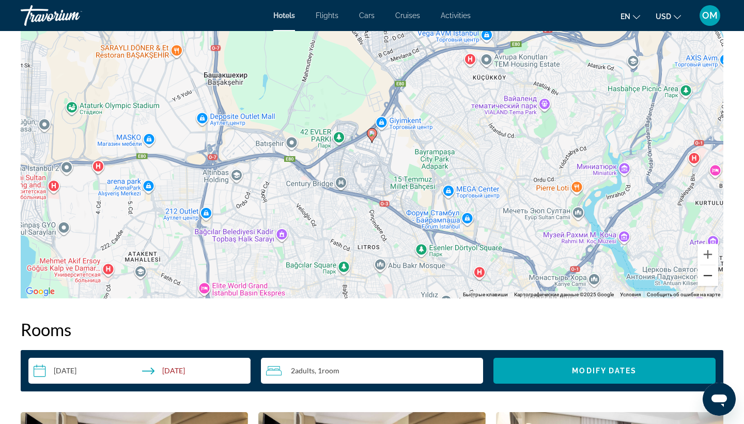
click at [710, 281] on button "Уменьшить" at bounding box center [708, 275] width 21 height 21
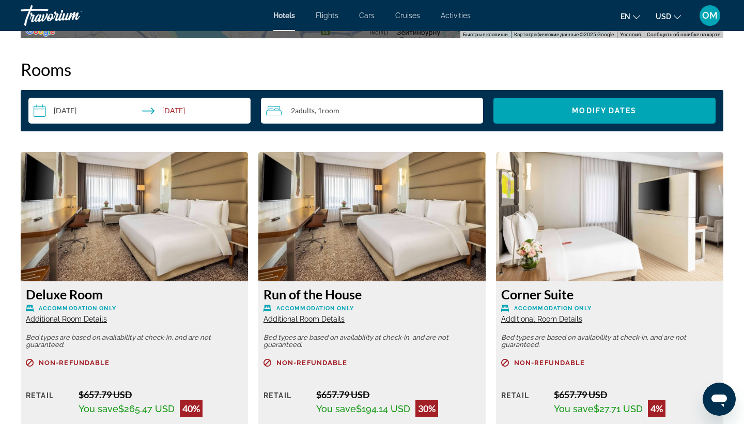
scroll to position [1318, 0]
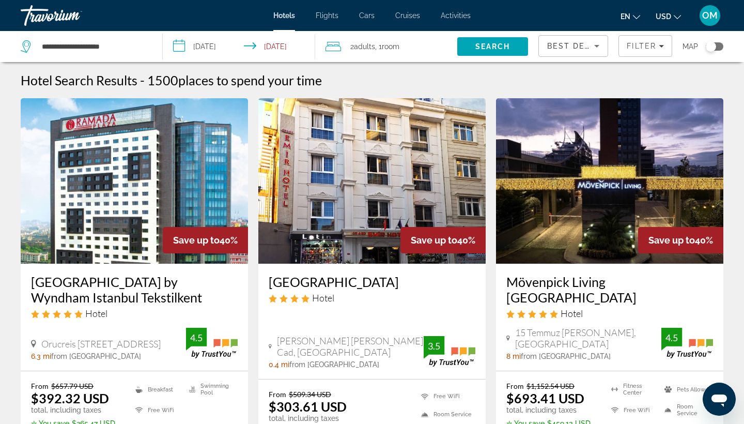
click at [338, 277] on h3 "[GEOGRAPHIC_DATA]" at bounding box center [372, 282] width 207 height 16
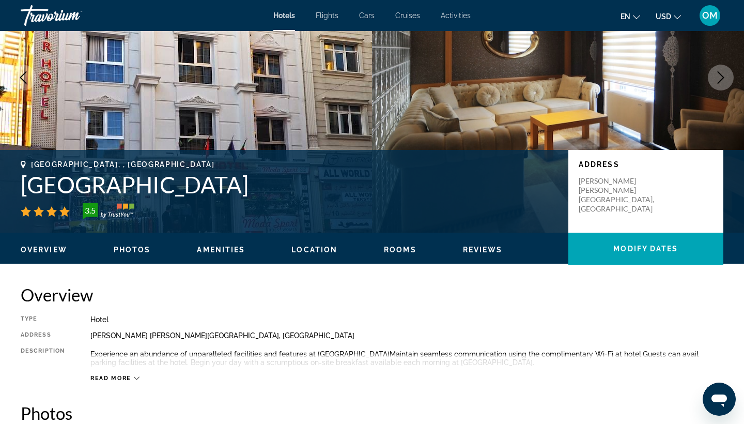
scroll to position [93, 0]
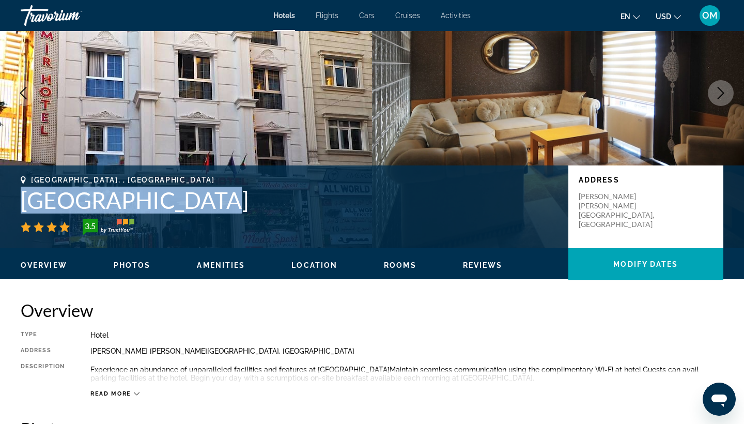
drag, startPoint x: 201, startPoint y: 203, endPoint x: 23, endPoint y: 204, distance: 177.3
click at [23, 204] on h1 "[GEOGRAPHIC_DATA]" at bounding box center [290, 200] width 538 height 27
copy h1 "[GEOGRAPHIC_DATA]"
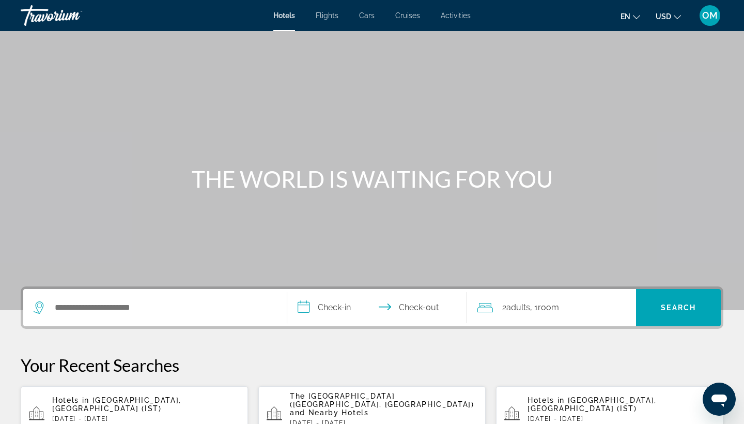
click at [121, 415] on p "[DATE] - [DATE]" at bounding box center [146, 418] width 188 height 7
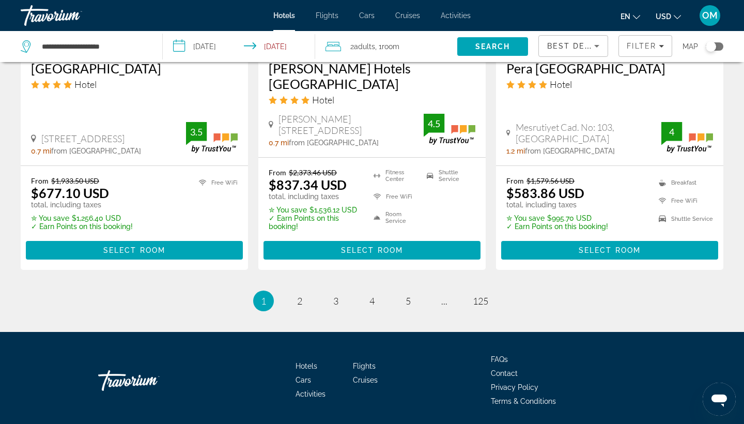
scroll to position [1417, 0]
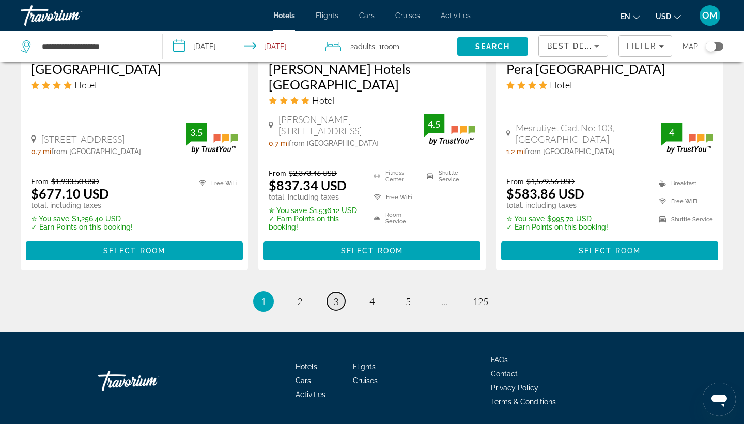
click at [337, 296] on span "3" at bounding box center [335, 301] width 5 height 11
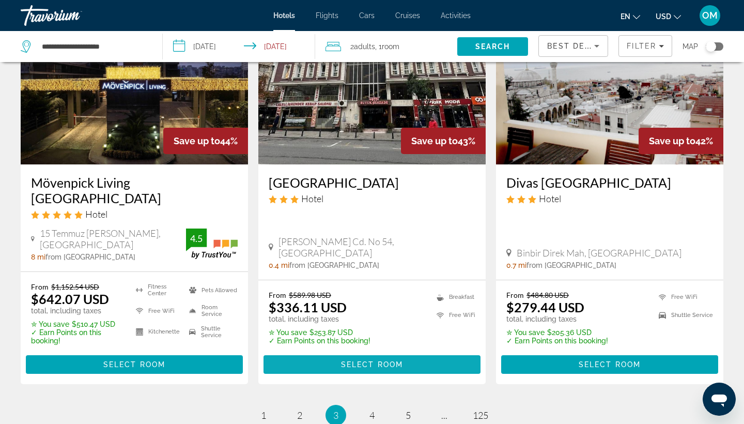
scroll to position [1289, 0]
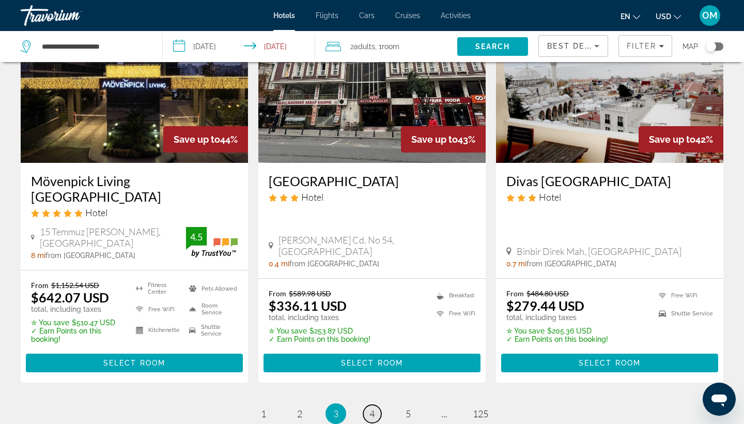
click at [371, 408] on span "4" at bounding box center [372, 413] width 5 height 11
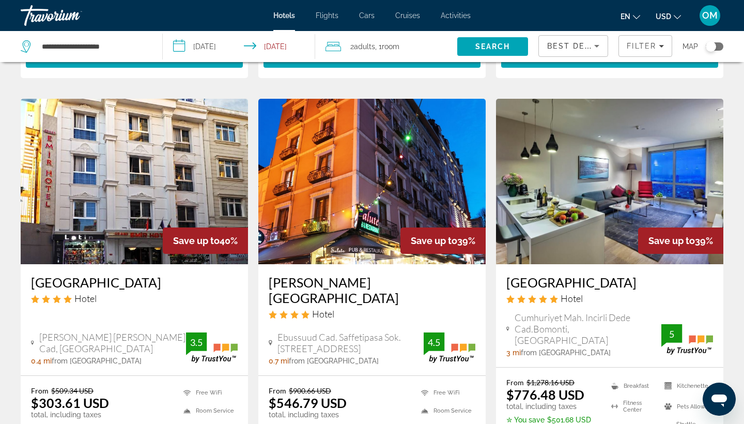
scroll to position [410, 0]
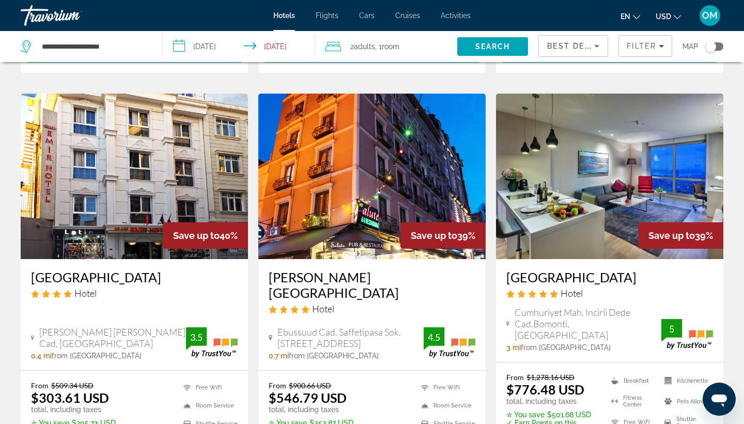
click at [80, 281] on h3 "[GEOGRAPHIC_DATA]" at bounding box center [134, 277] width 207 height 16
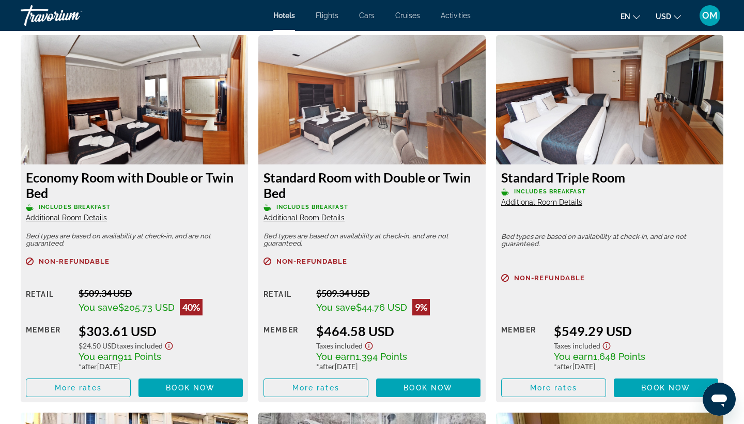
scroll to position [1387, 0]
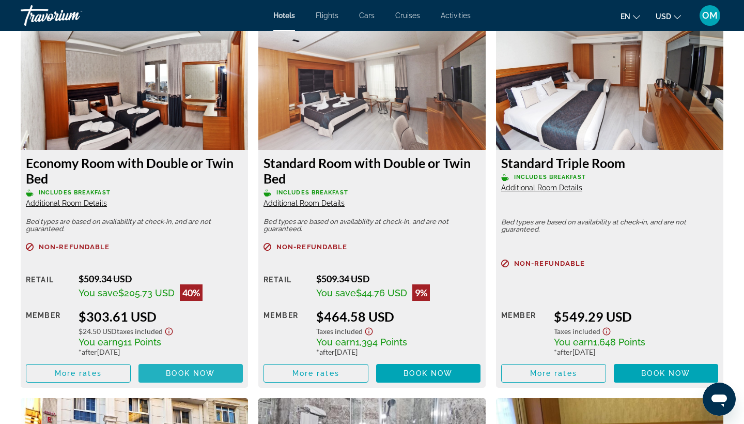
click at [194, 372] on span "Book now" at bounding box center [190, 373] width 49 height 8
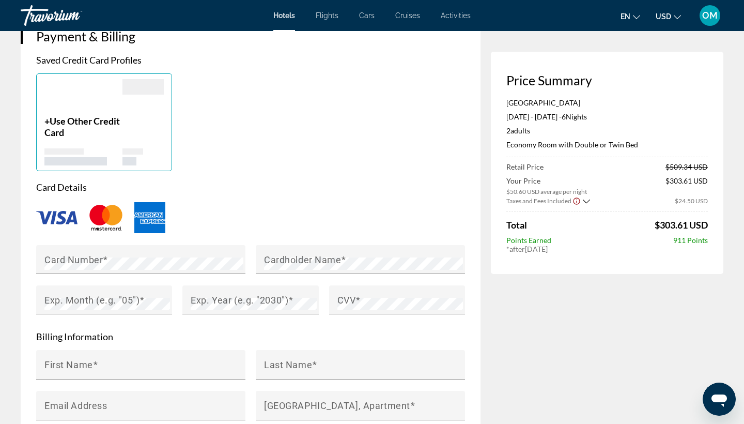
scroll to position [823, 0]
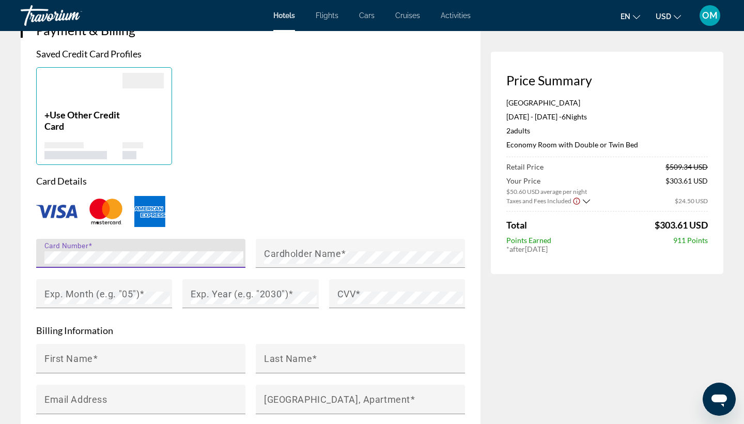
click at [194, 256] on div "Card Number" at bounding box center [143, 253] width 199 height 29
click at [301, 259] on mat-label "Cardholder Name" at bounding box center [302, 253] width 77 height 11
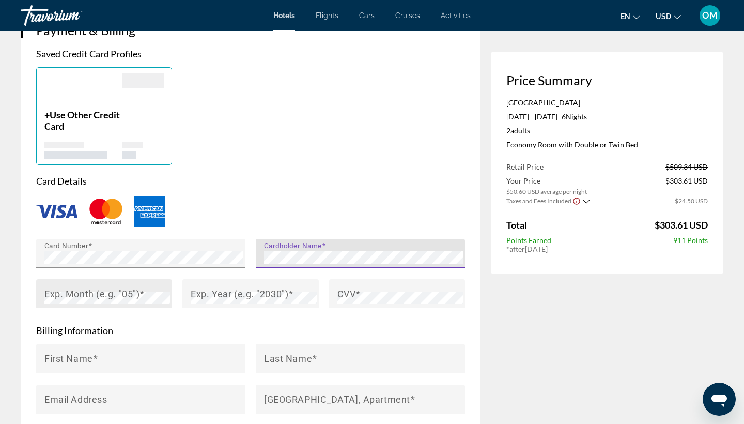
click at [104, 299] on mat-label "Exp. Month (e.g. "05")" at bounding box center [91, 293] width 95 height 11
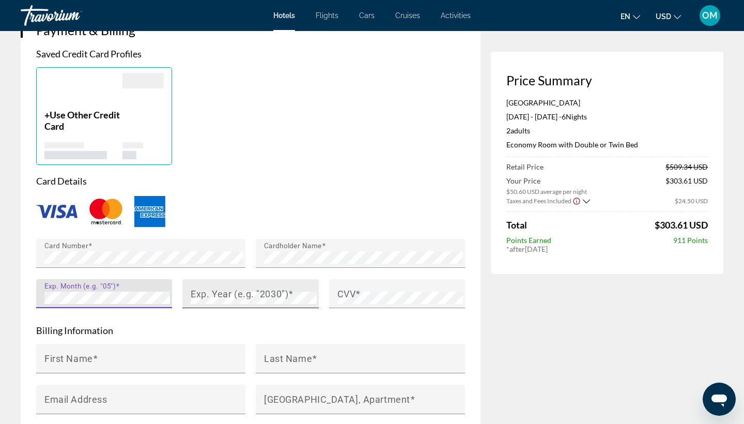
click at [226, 299] on mat-label "Exp. Year (e.g. "2030")" at bounding box center [240, 293] width 98 height 11
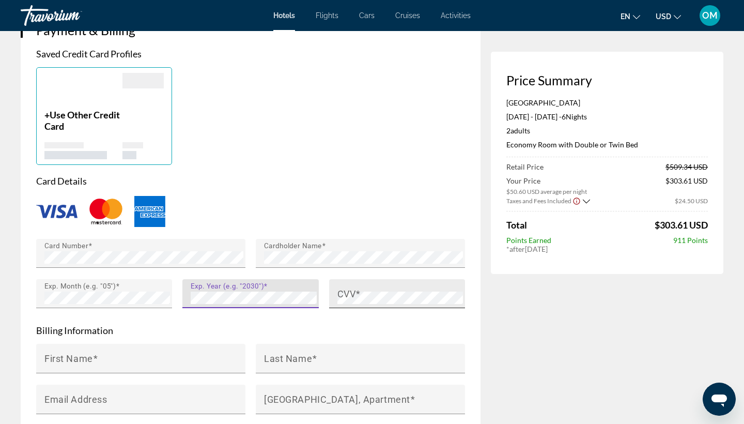
click at [339, 299] on mat-label "CVV" at bounding box center [346, 293] width 19 height 11
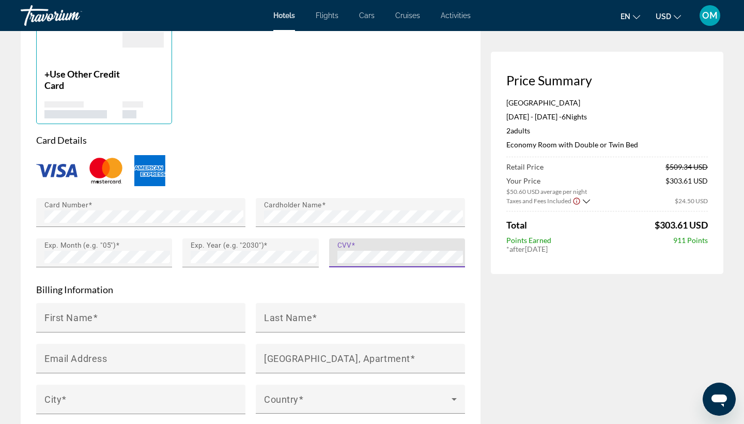
scroll to position [873, 0]
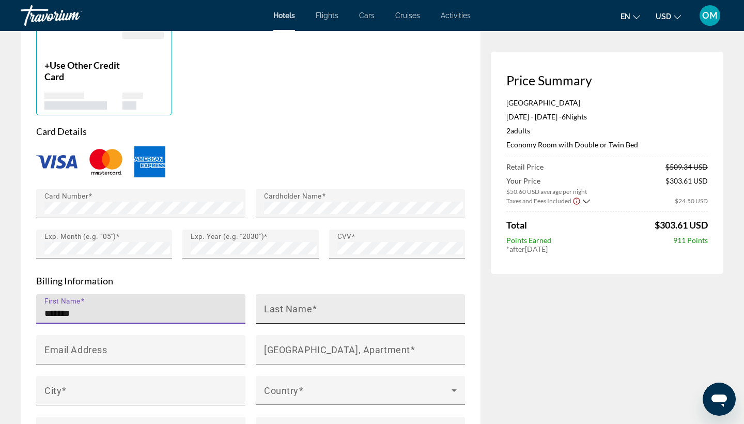
type input "*******"
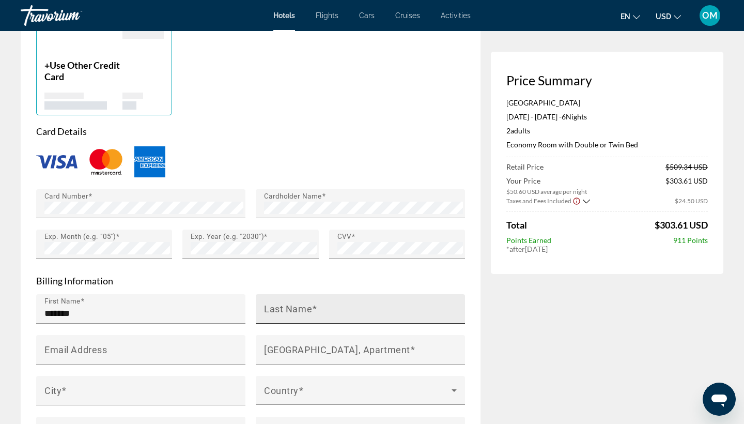
click at [287, 314] on mat-label "Last Name" at bounding box center [288, 308] width 48 height 11
click at [287, 319] on input "Last Name" at bounding box center [363, 313] width 199 height 12
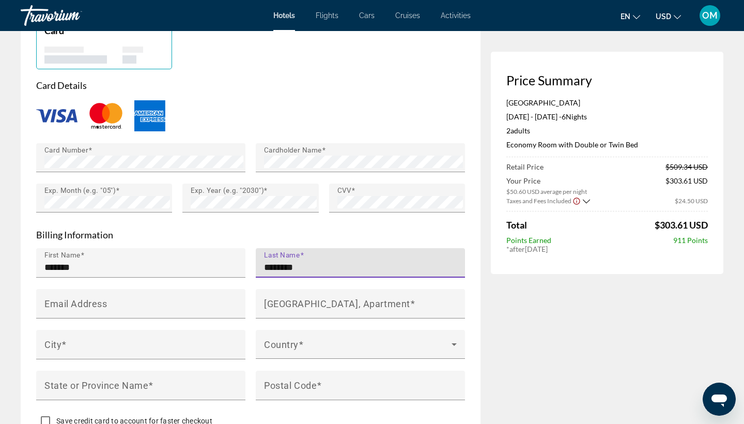
scroll to position [919, 0]
type input "********"
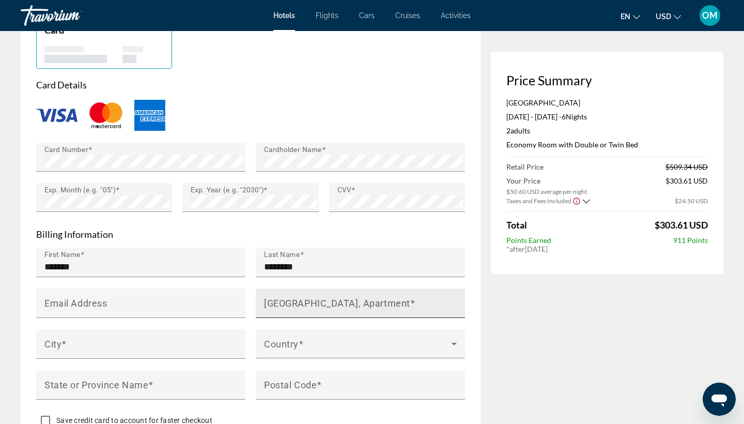
click at [306, 309] on mat-label "[GEOGRAPHIC_DATA], Apartment" at bounding box center [337, 303] width 146 height 11
click at [306, 312] on input "[GEOGRAPHIC_DATA], Apartment" at bounding box center [363, 307] width 199 height 12
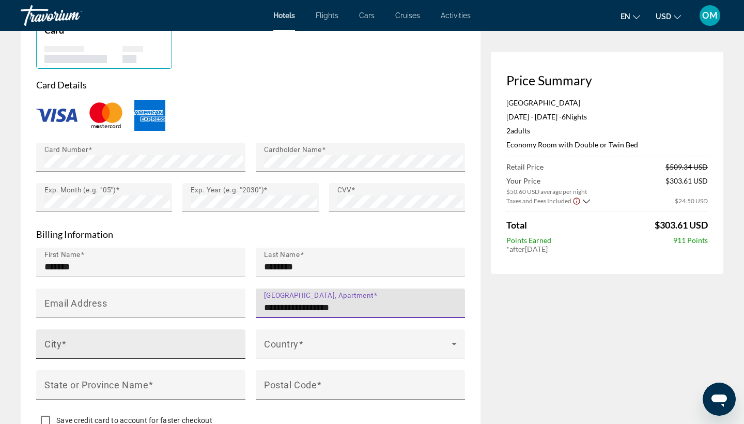
type input "**********"
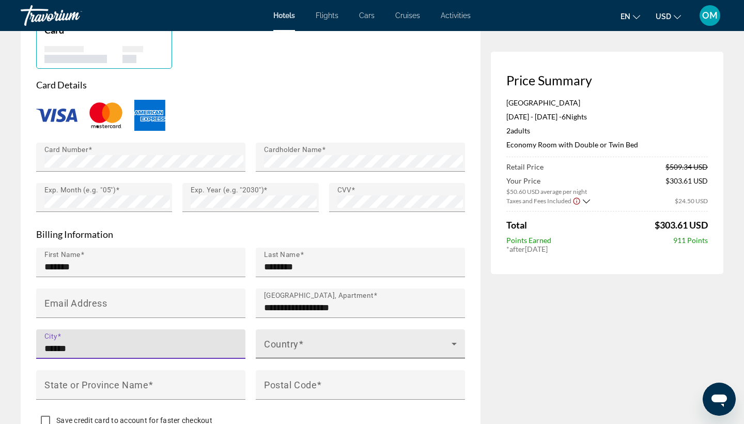
type input "******"
click at [268, 351] on span "Main content" at bounding box center [358, 348] width 188 height 12
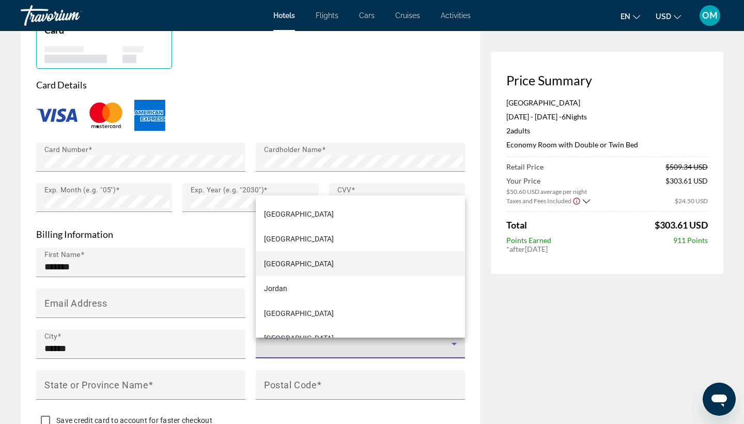
scroll to position [2779, 0]
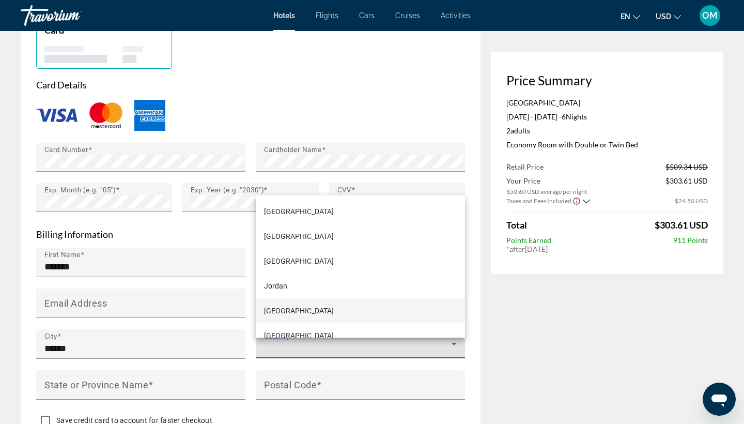
click at [293, 311] on span "[GEOGRAPHIC_DATA]" at bounding box center [299, 310] width 70 height 12
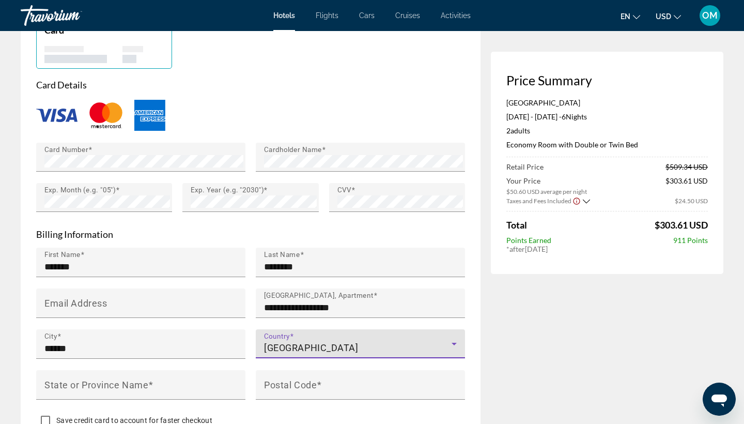
scroll to position [951, 0]
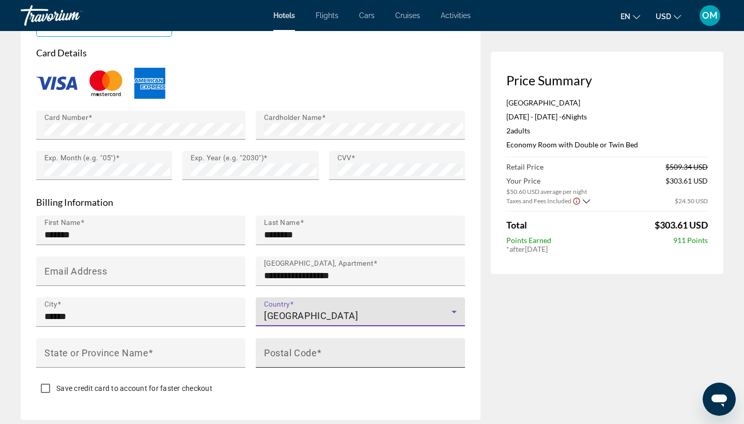
click at [290, 358] on mat-label "Postal Code" at bounding box center [290, 352] width 53 height 11
click at [290, 359] on input "Postal Code" at bounding box center [363, 357] width 199 height 12
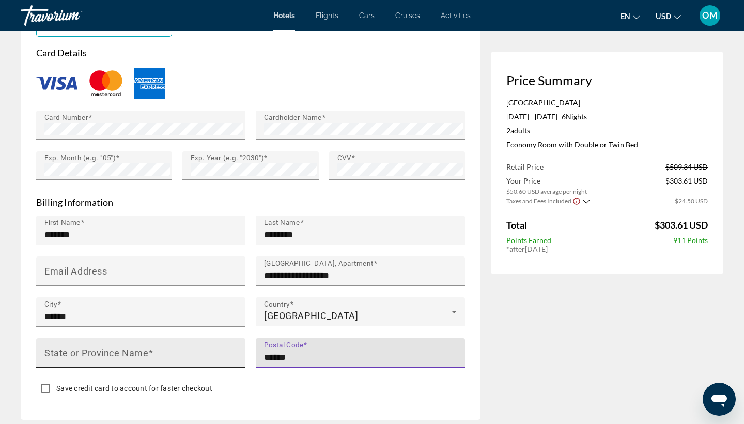
type input "******"
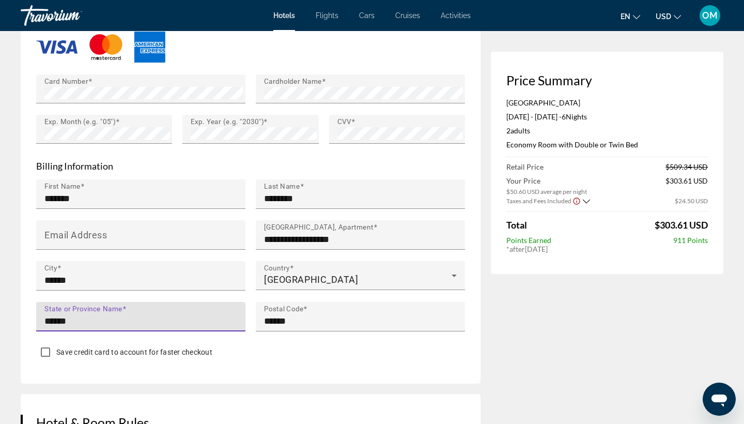
scroll to position [988, 0]
type input "******"
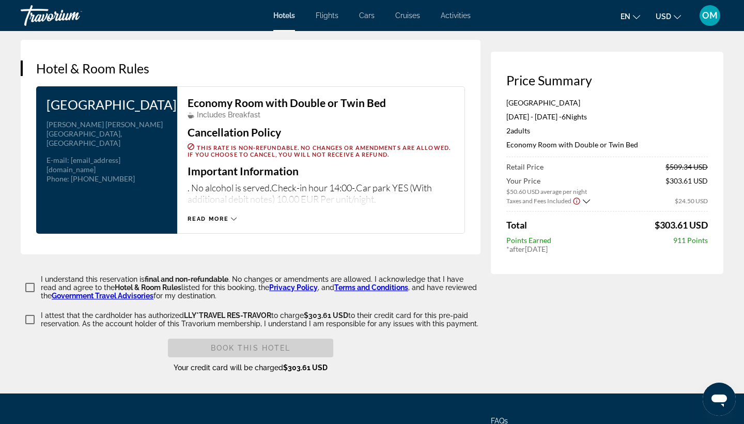
scroll to position [1343, 0]
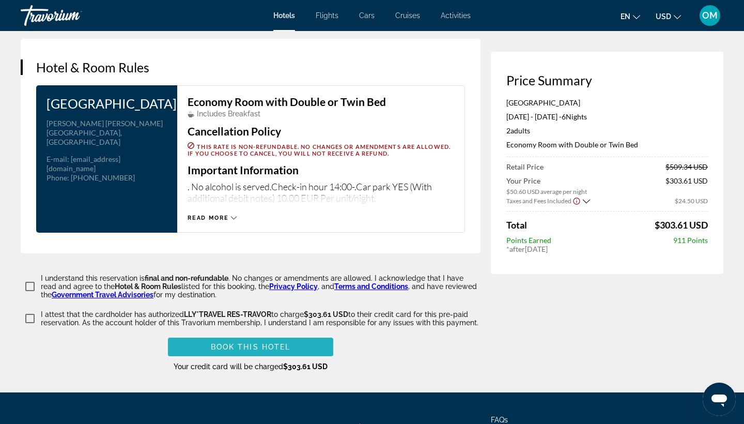
click at [227, 358] on span "Main content" at bounding box center [250, 346] width 165 height 25
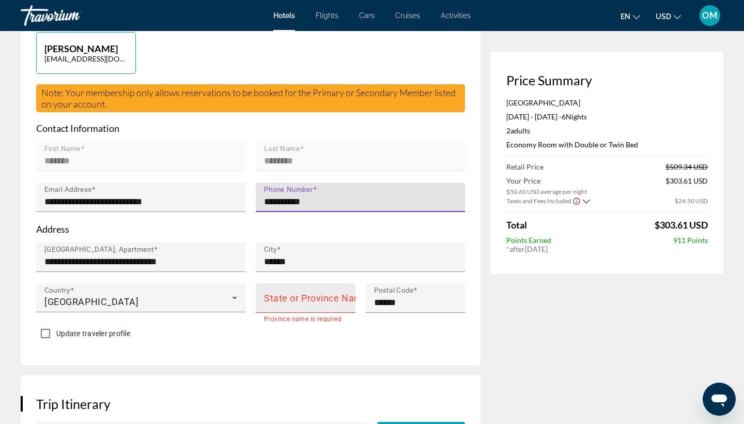
type input "**********"
click at [266, 303] on mat-label "State or Province Name" at bounding box center [316, 298] width 104 height 11
click at [266, 305] on input "State or Province Name" at bounding box center [308, 302] width 89 height 12
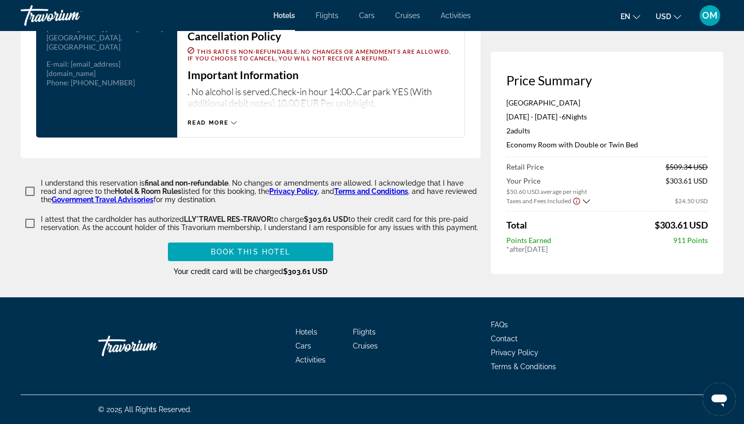
scroll to position [1445, 0]
type input "******"
click at [268, 256] on span "Main content" at bounding box center [250, 251] width 165 height 25
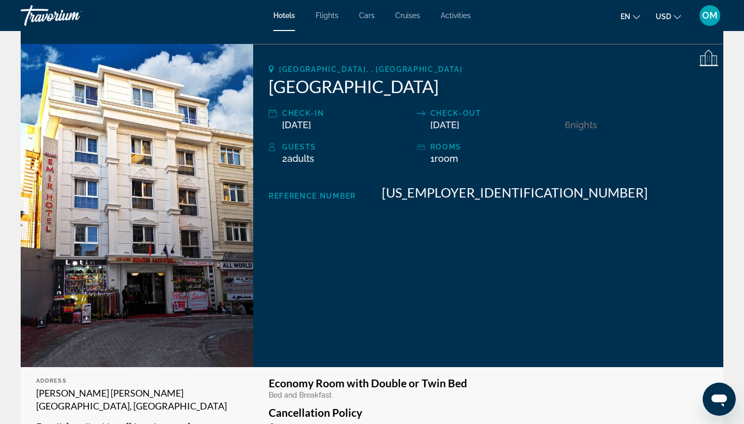
scroll to position [25, 0]
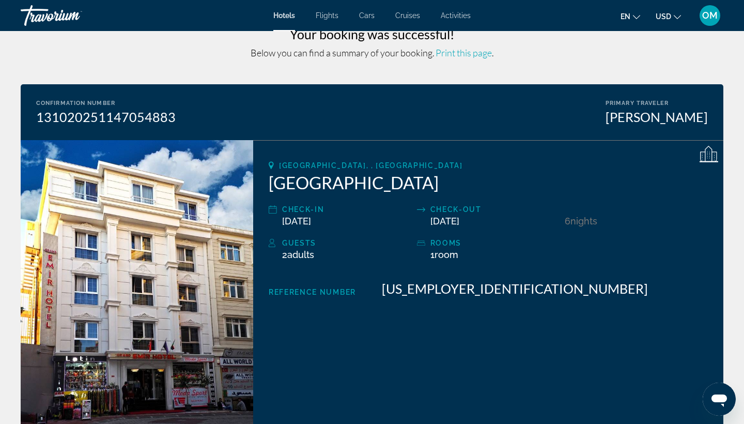
click at [712, 17] on span "OM" at bounding box center [710, 15] width 16 height 10
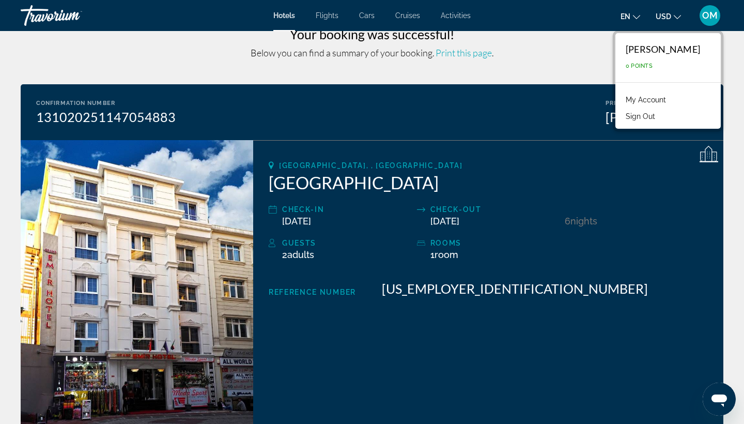
click at [621, 99] on link "My Account" at bounding box center [646, 99] width 51 height 13
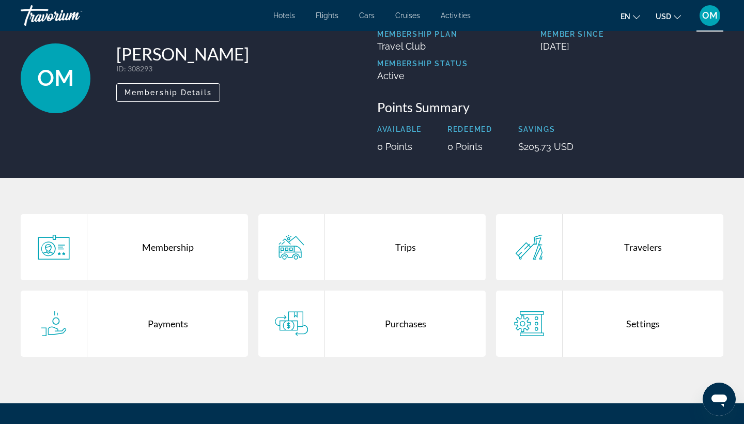
scroll to position [54, 0]
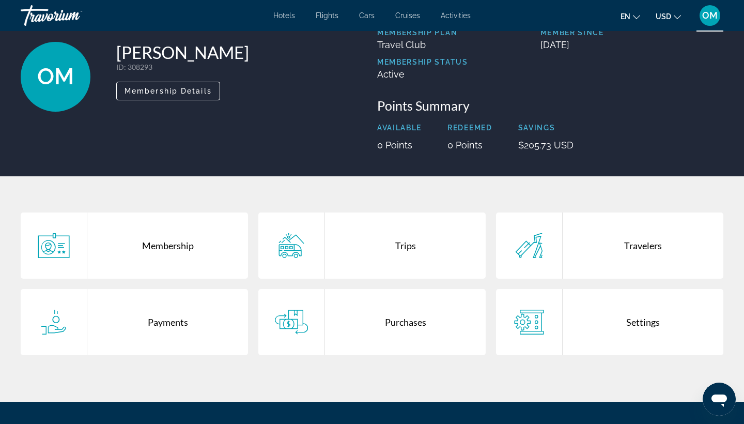
click at [635, 243] on div "Travelers" at bounding box center [643, 245] width 161 height 66
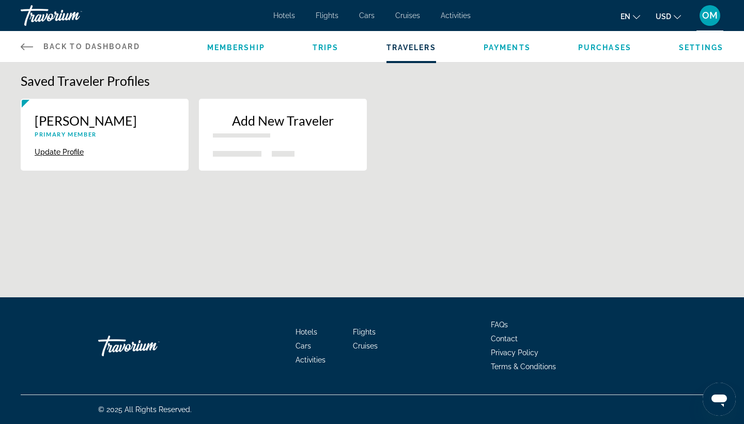
click at [269, 126] on p "Add New Traveler" at bounding box center [283, 121] width 140 height 16
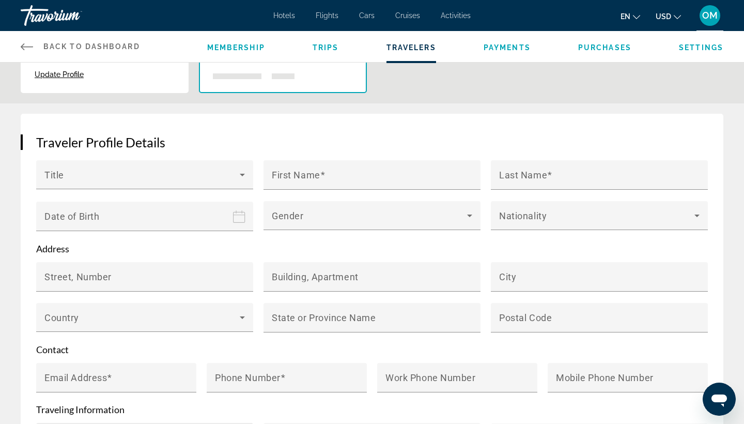
scroll to position [77, 0]
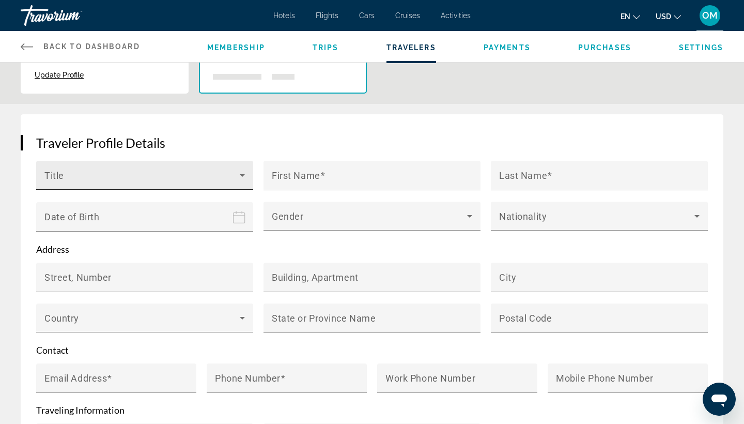
click at [241, 176] on icon "Main content" at bounding box center [242, 175] width 5 height 3
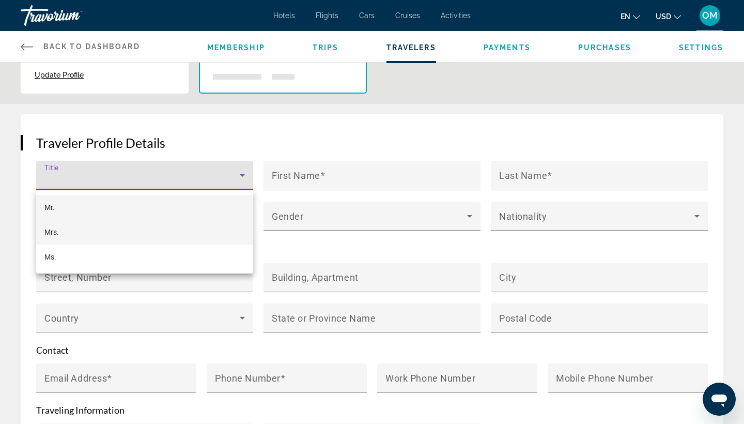
click at [170, 237] on mat-option "Mrs." at bounding box center [144, 232] width 217 height 25
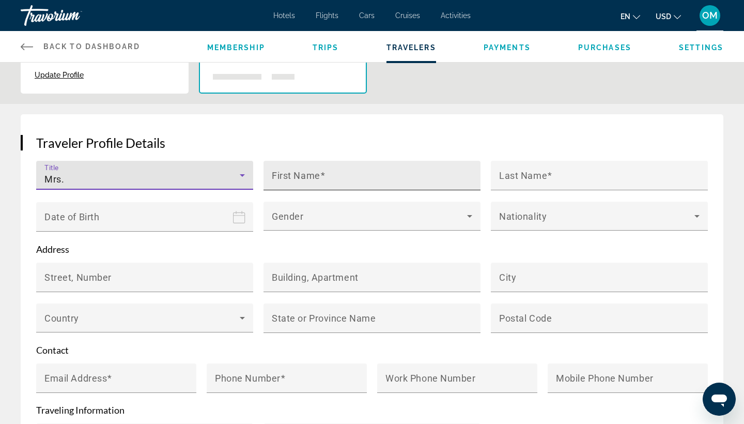
click at [295, 181] on mat-label "First Name" at bounding box center [296, 175] width 49 height 11
click at [295, 181] on input "First Name" at bounding box center [375, 180] width 207 height 12
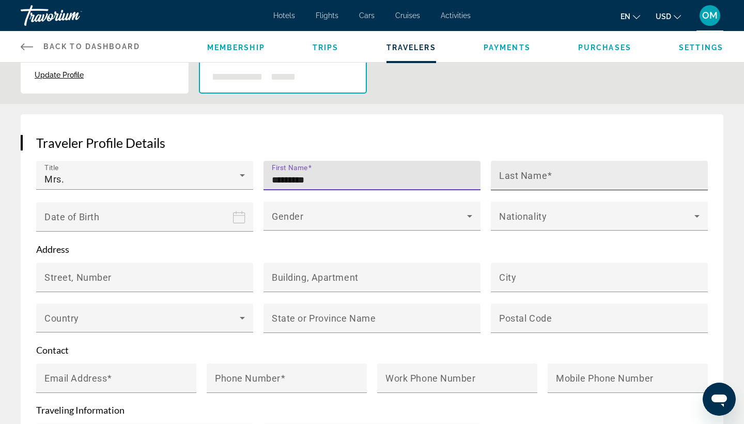
type input "*********"
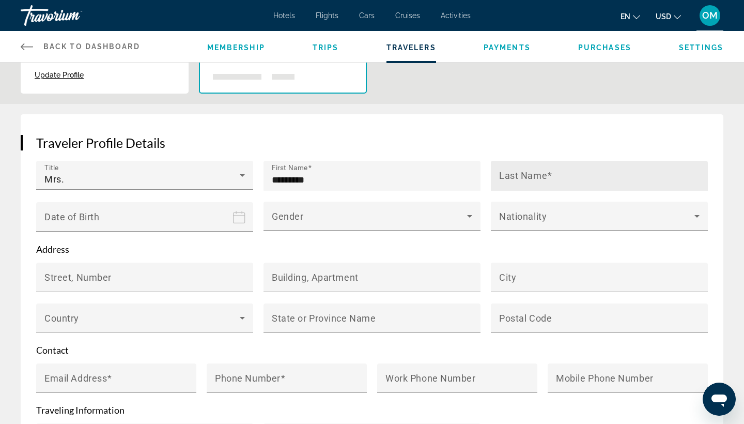
click at [501, 173] on mat-label "Last Name" at bounding box center [523, 175] width 48 height 11
click at [501, 174] on input "Last Name" at bounding box center [602, 180] width 207 height 12
type input "*******"
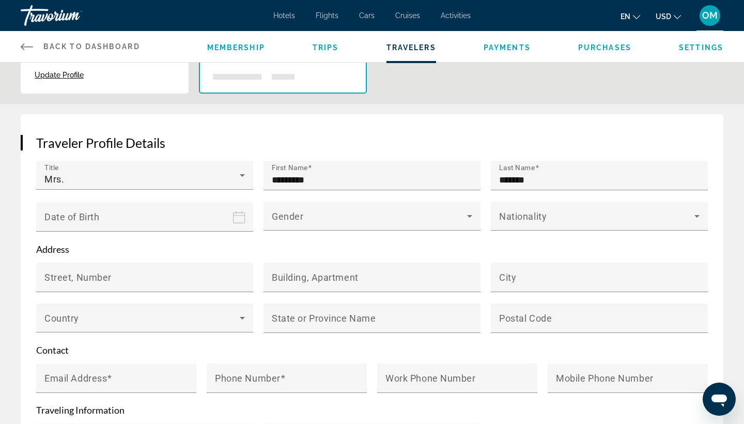
click at [149, 221] on input "Date of birth" at bounding box center [146, 224] width 221 height 45
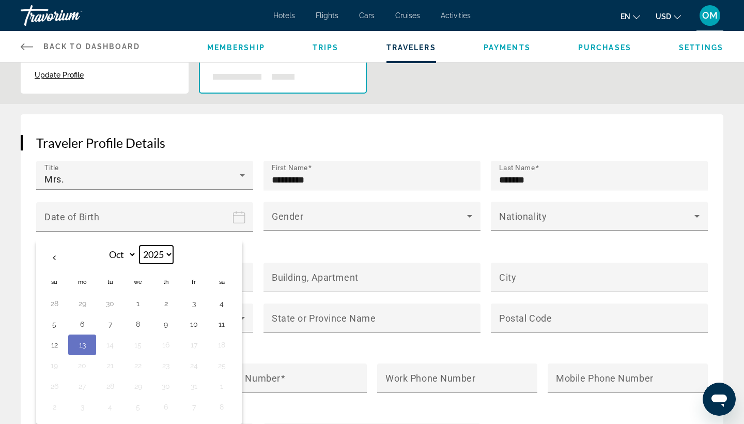
select select "****"
select select "**"
click at [109, 345] on button "14" at bounding box center [110, 344] width 17 height 14
type input "**********"
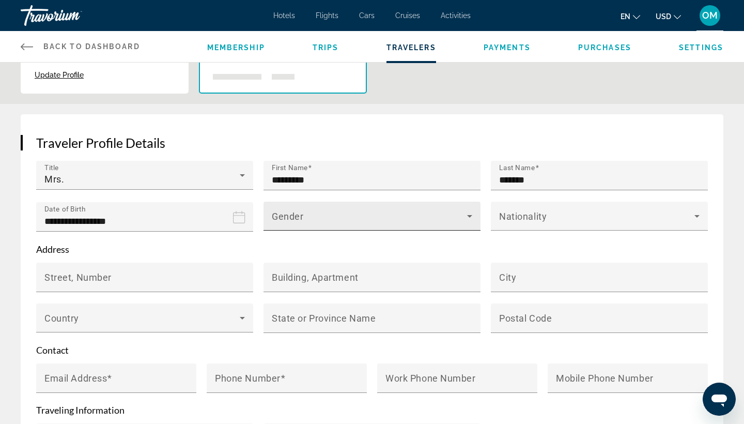
click at [470, 217] on icon "Main content" at bounding box center [469, 216] width 5 height 3
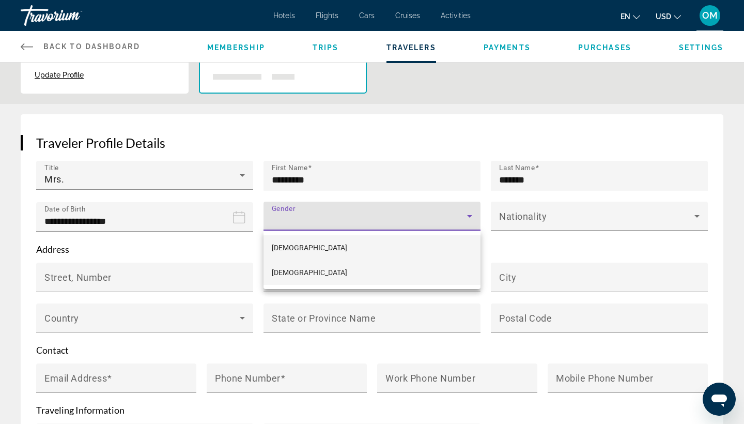
click at [284, 267] on span "[DEMOGRAPHIC_DATA]" at bounding box center [309, 272] width 75 height 12
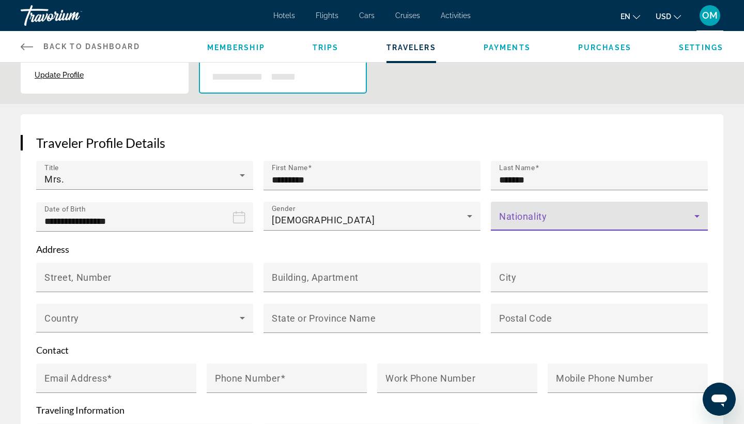
click at [541, 217] on span "Main content" at bounding box center [596, 220] width 195 height 12
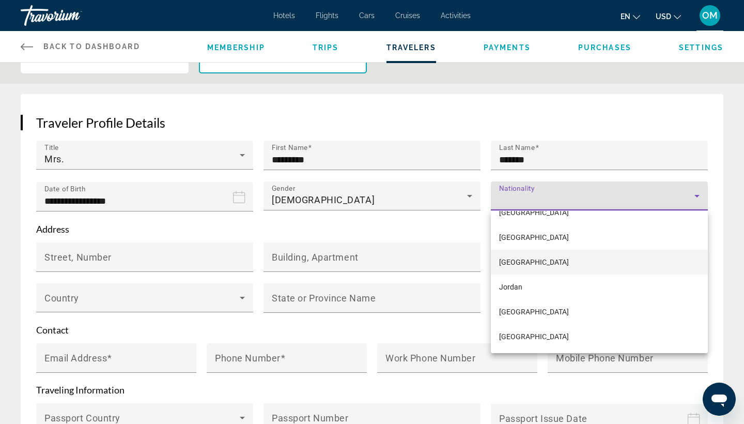
scroll to position [2794, 0]
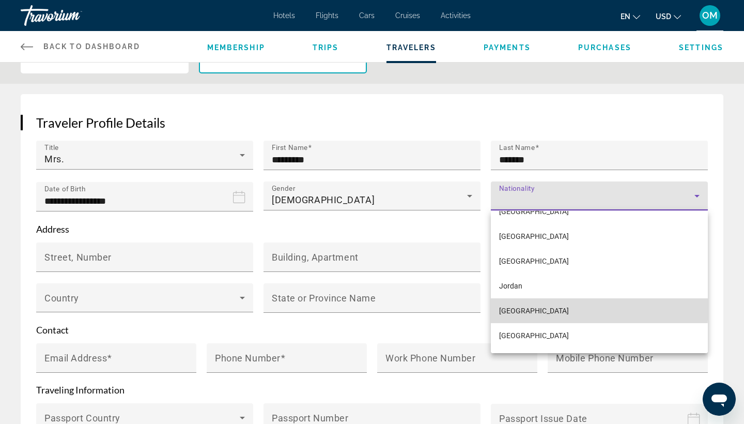
click at [526, 306] on span "[GEOGRAPHIC_DATA]" at bounding box center [534, 310] width 70 height 12
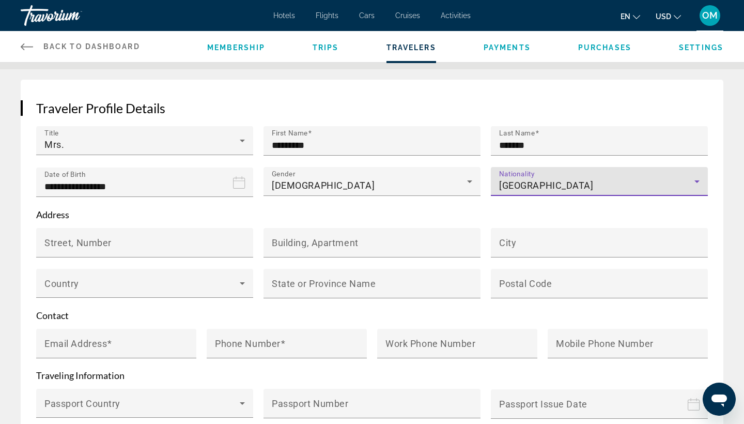
scroll to position [113, 0]
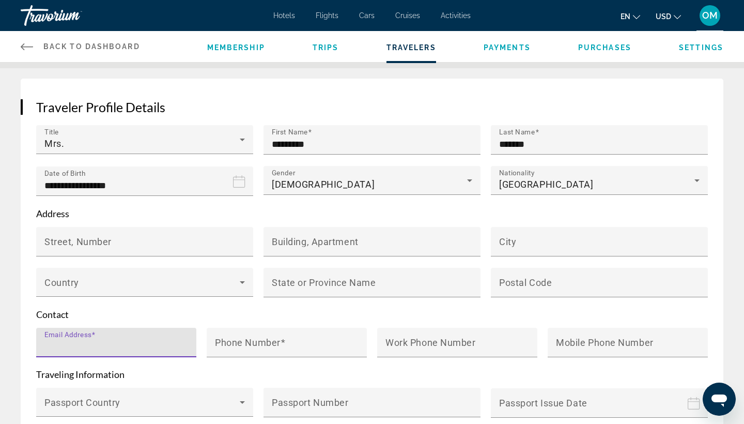
type input "**********"
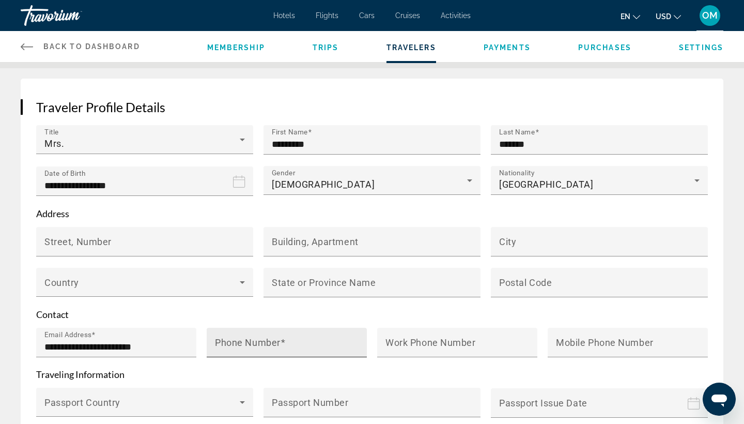
click at [238, 342] on mat-label "Phone Number" at bounding box center [248, 342] width 66 height 11
click at [238, 342] on input "Phone Number" at bounding box center [290, 347] width 150 height 12
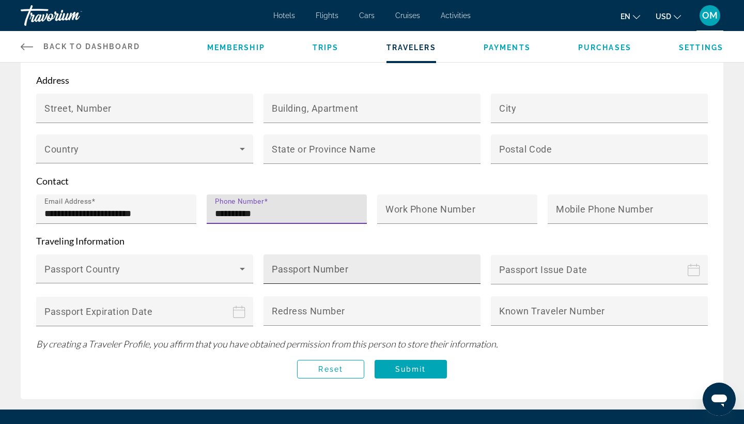
scroll to position [247, 0]
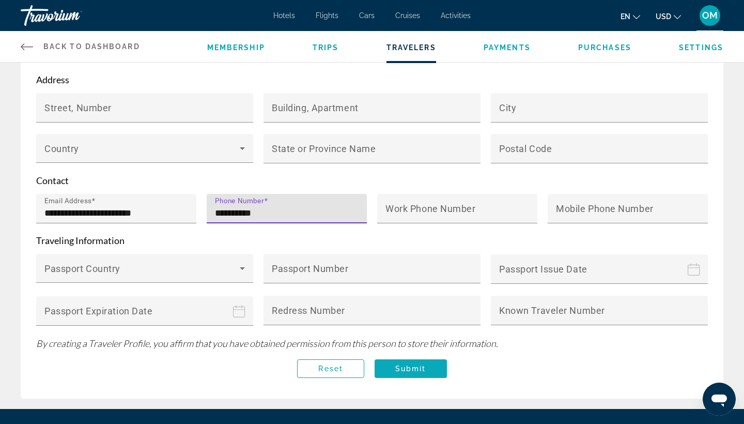
type input "**********"
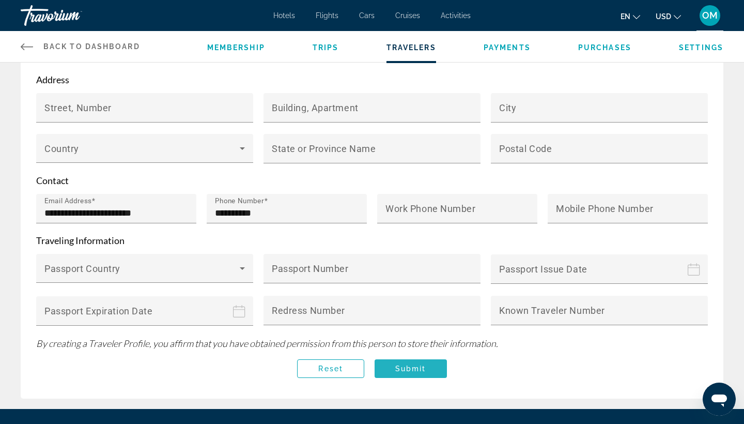
click at [414, 370] on span "Submit" at bounding box center [410, 368] width 31 height 8
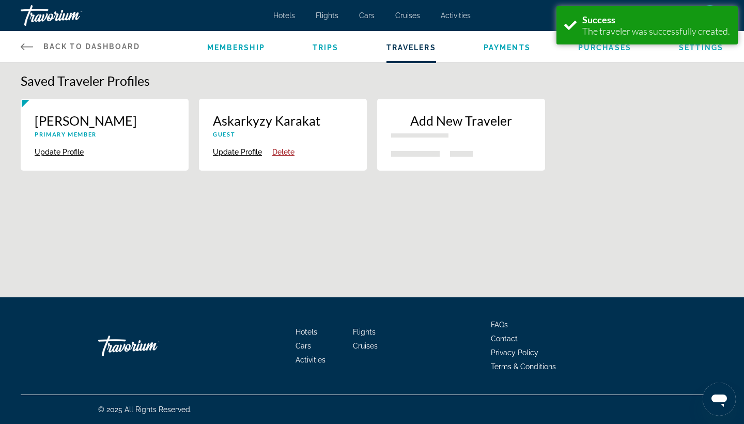
scroll to position [0, 0]
